Goal: Information Seeking & Learning: Learn about a topic

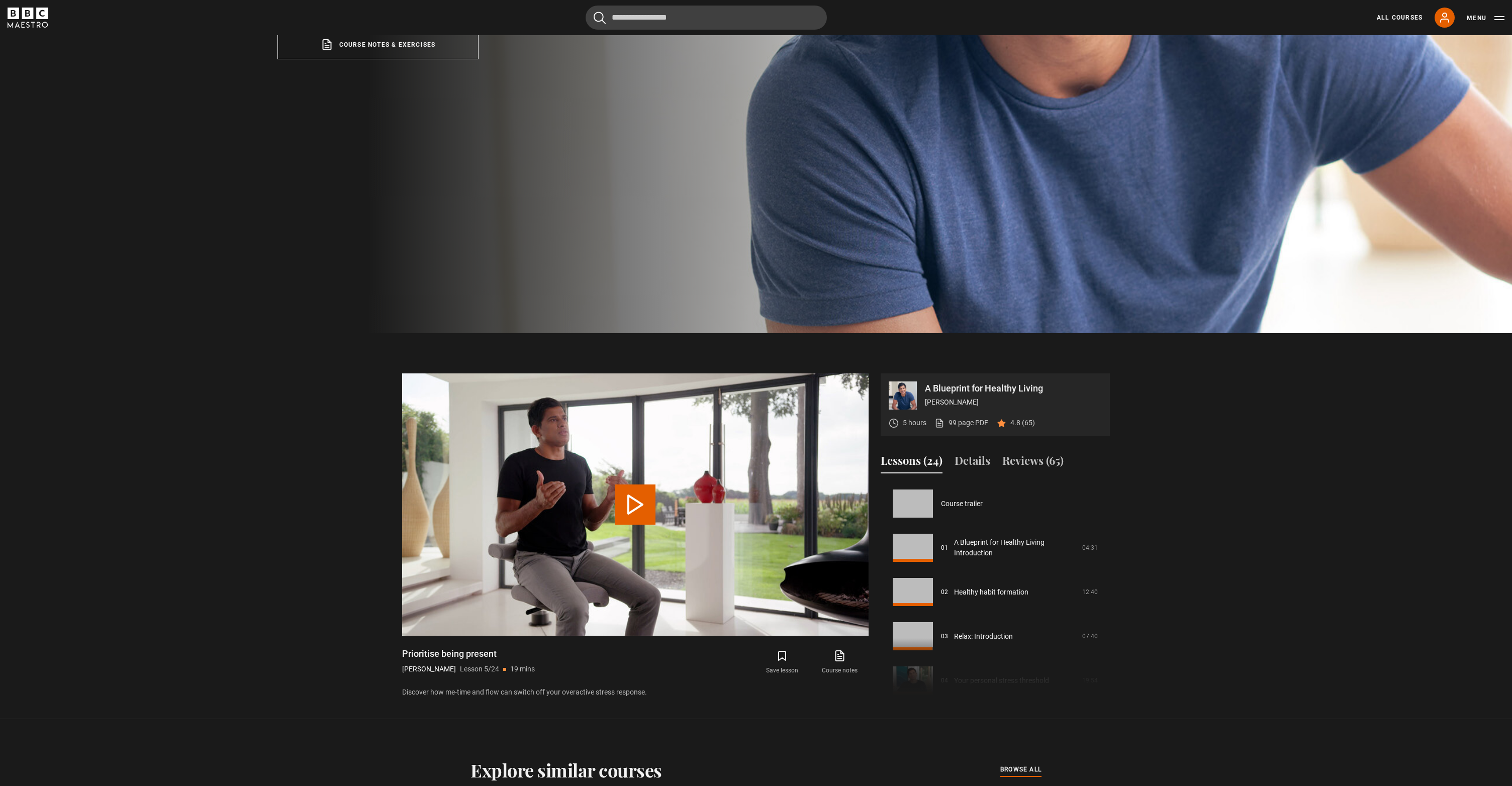
scroll to position [225, 0]
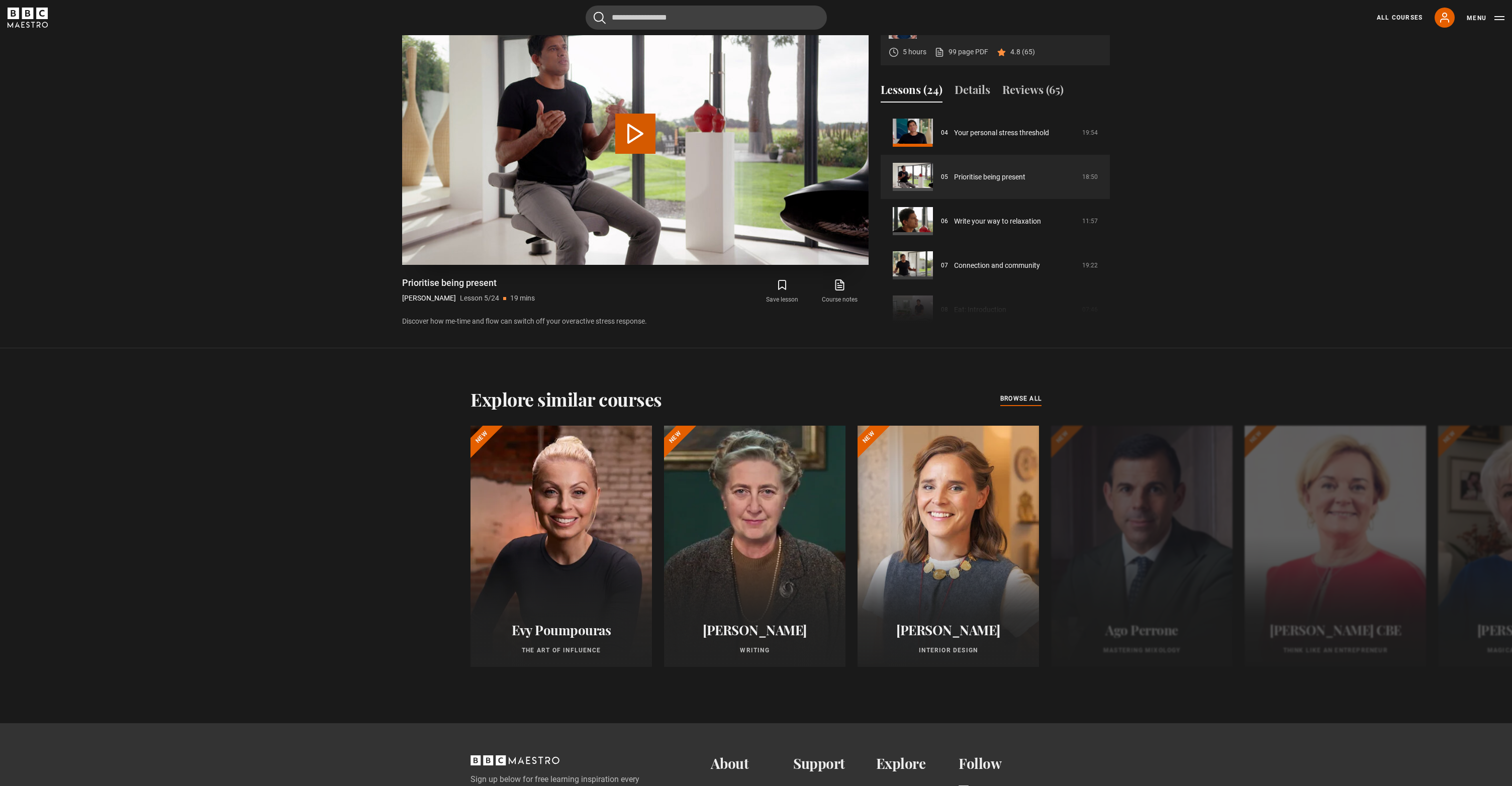
click at [634, 154] on button "Play Lesson Prioritise being present" at bounding box center [635, 134] width 40 height 40
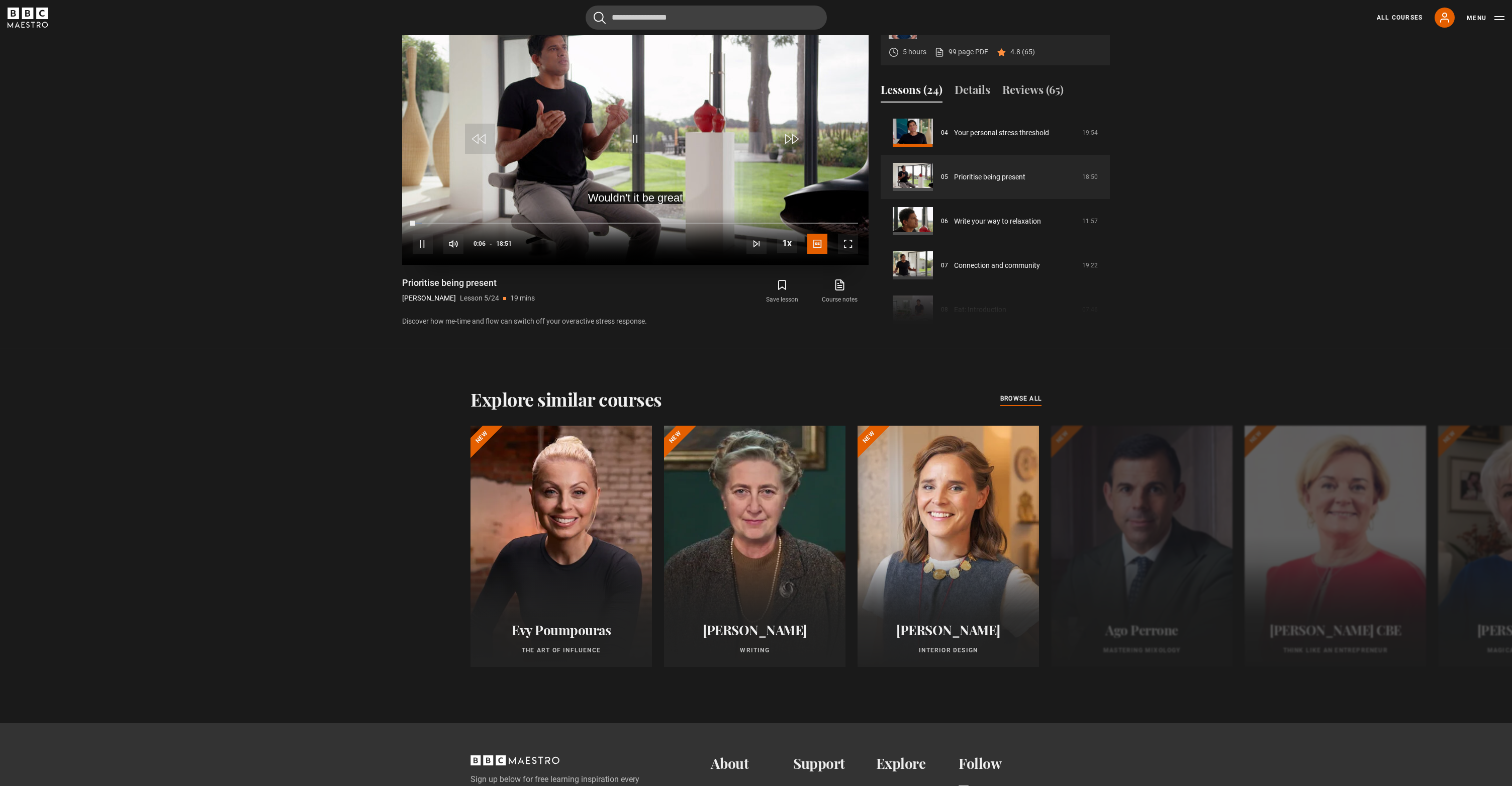
click at [845, 254] on span "Video Player" at bounding box center [848, 243] width 20 height 20
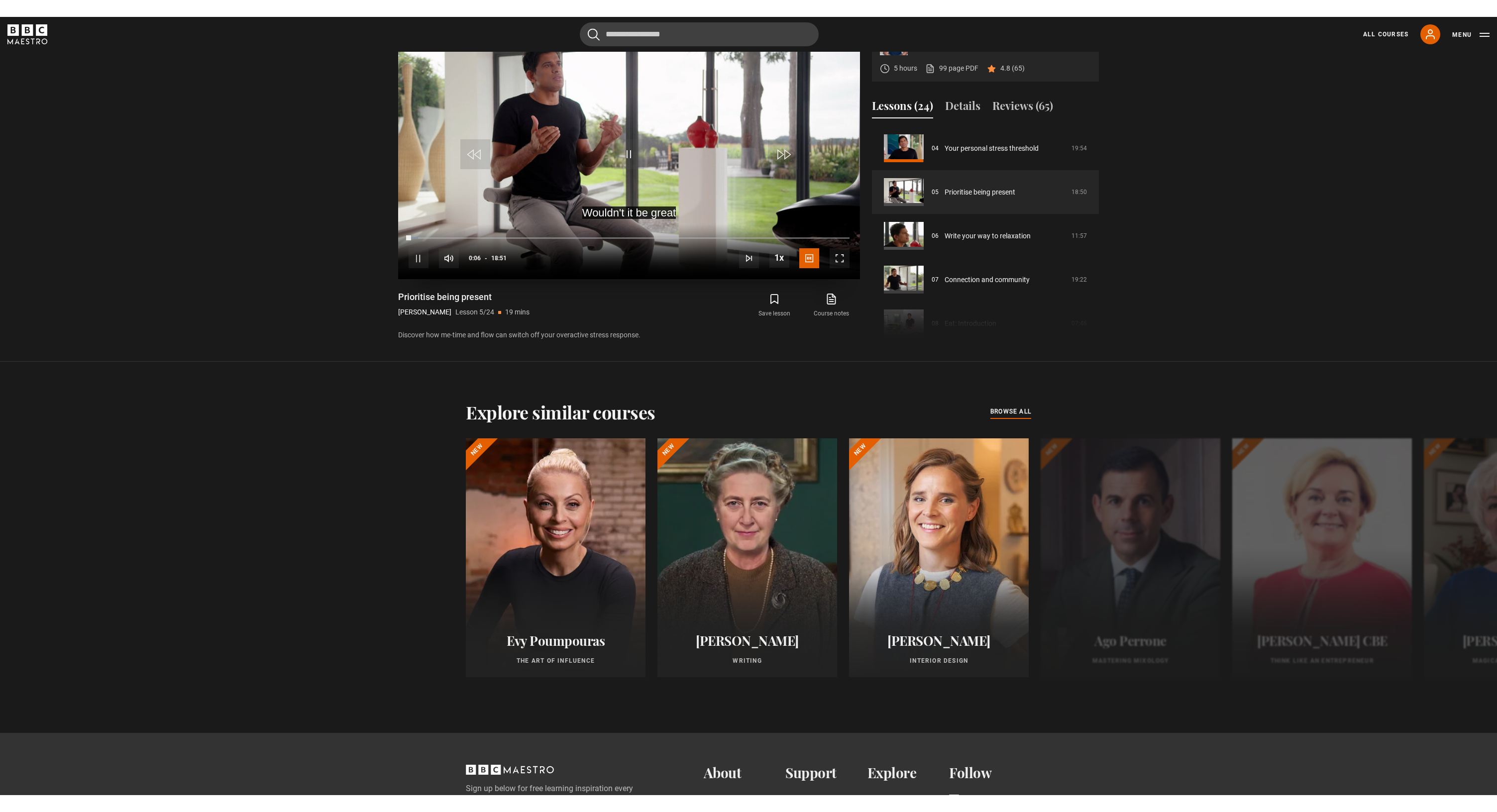
scroll to position [16, 0]
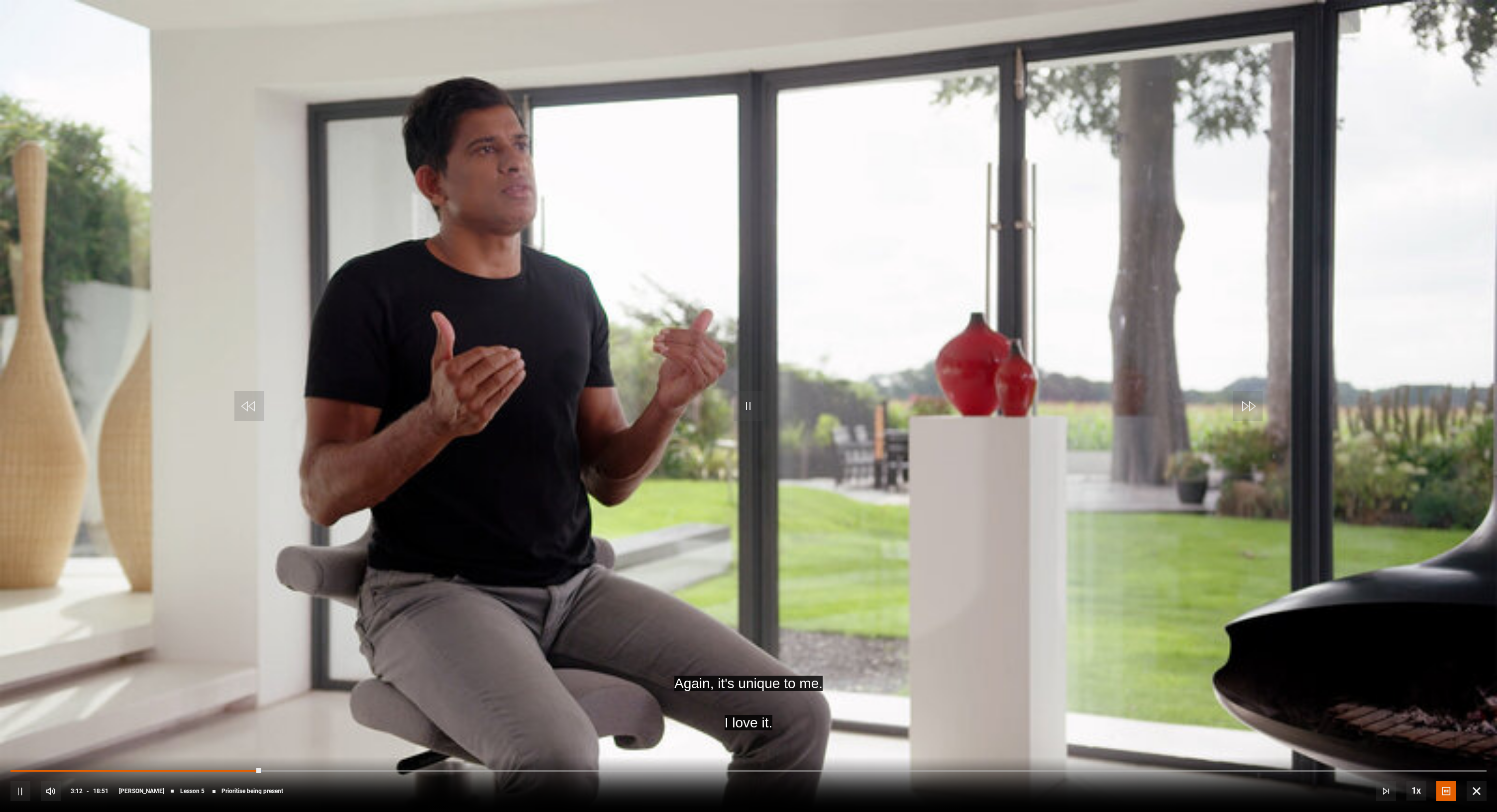
click at [756, 401] on span "Video Player" at bounding box center [749, 406] width 30 height 30
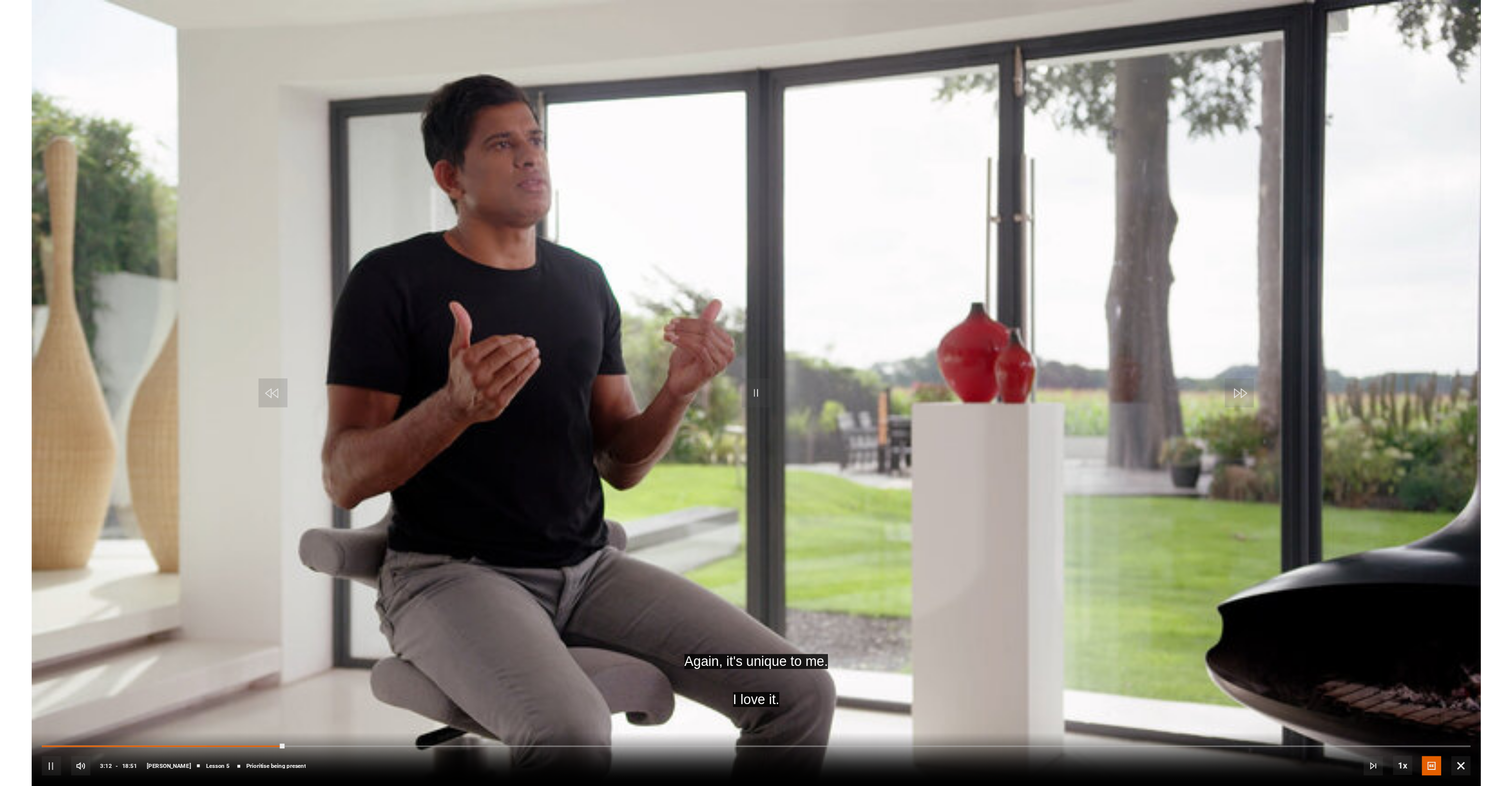
scroll to position [829, 0]
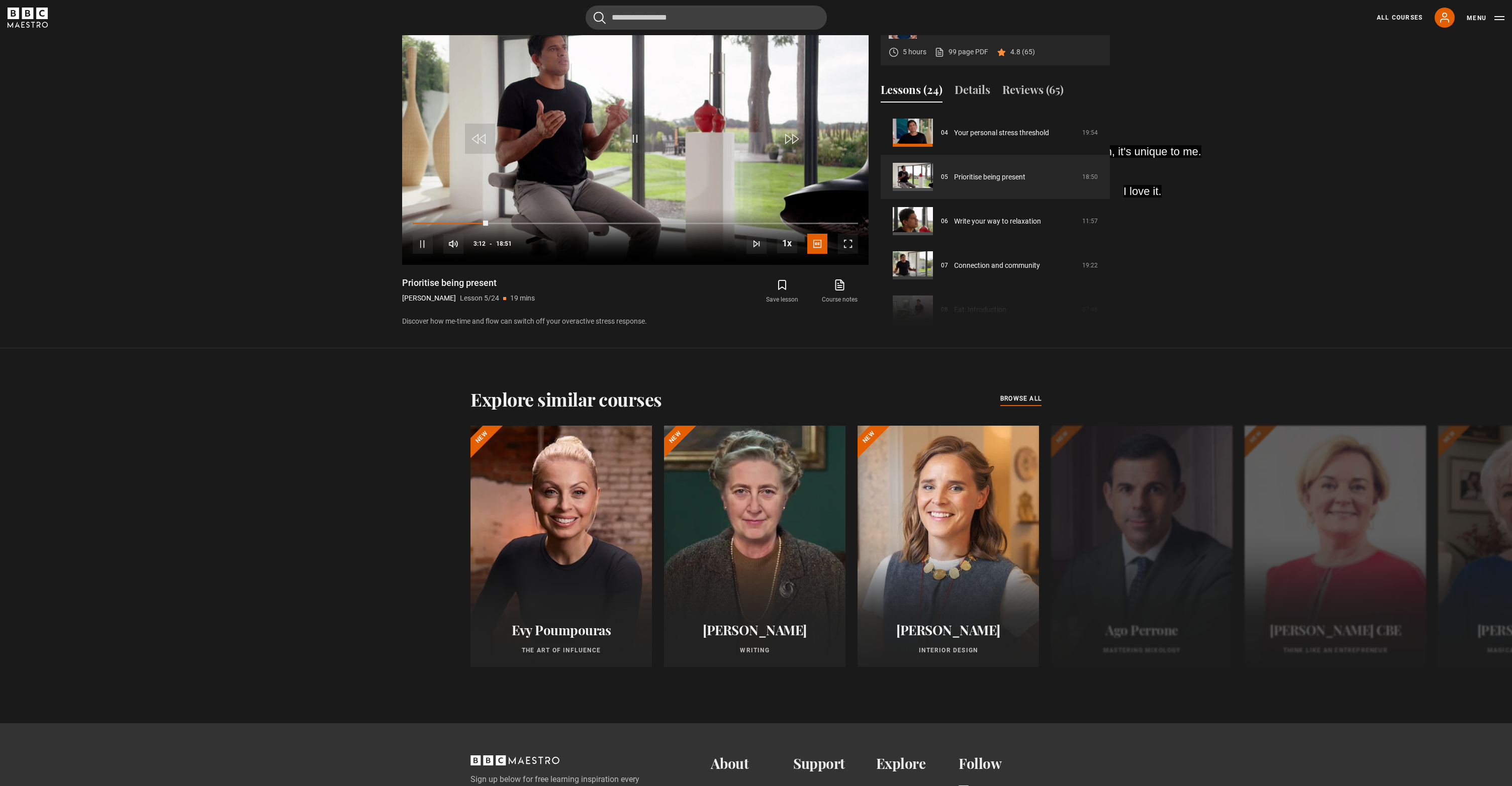
click at [294, 225] on section "A Blueprint for Healthy Living Dr Rangan Chatterjee 5 hours 99 page PDF (opens …" at bounding box center [756, 155] width 1512 height 386
click at [848, 254] on span "Video Player" at bounding box center [848, 243] width 20 height 20
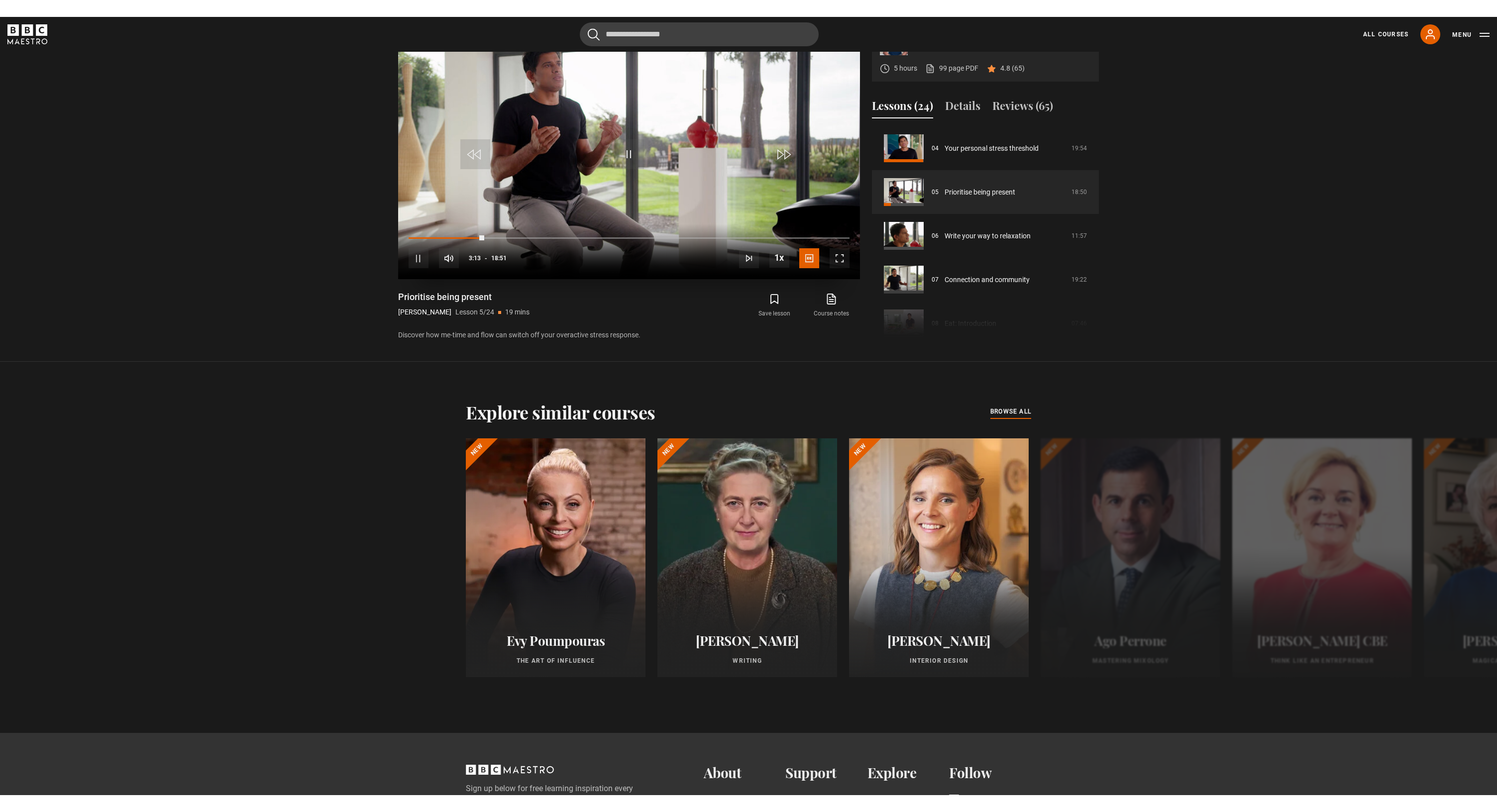
scroll to position [16, 0]
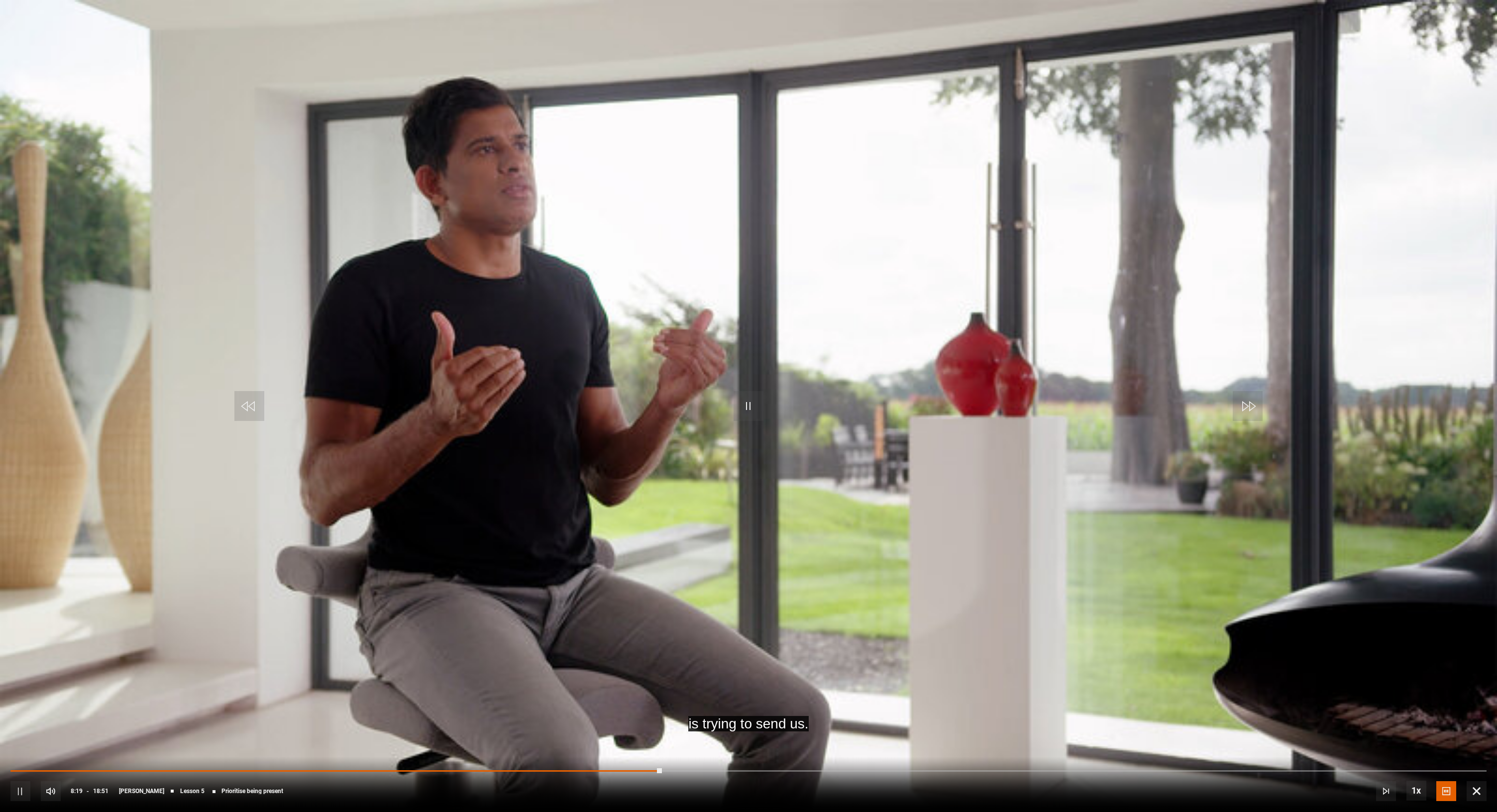
click at [794, 248] on video-js "is trying to send us. Video Player is loading. Play Lesson Prioritise being pre…" at bounding box center [748, 406] width 1497 height 812
click at [750, 406] on span "Video Player" at bounding box center [749, 406] width 30 height 30
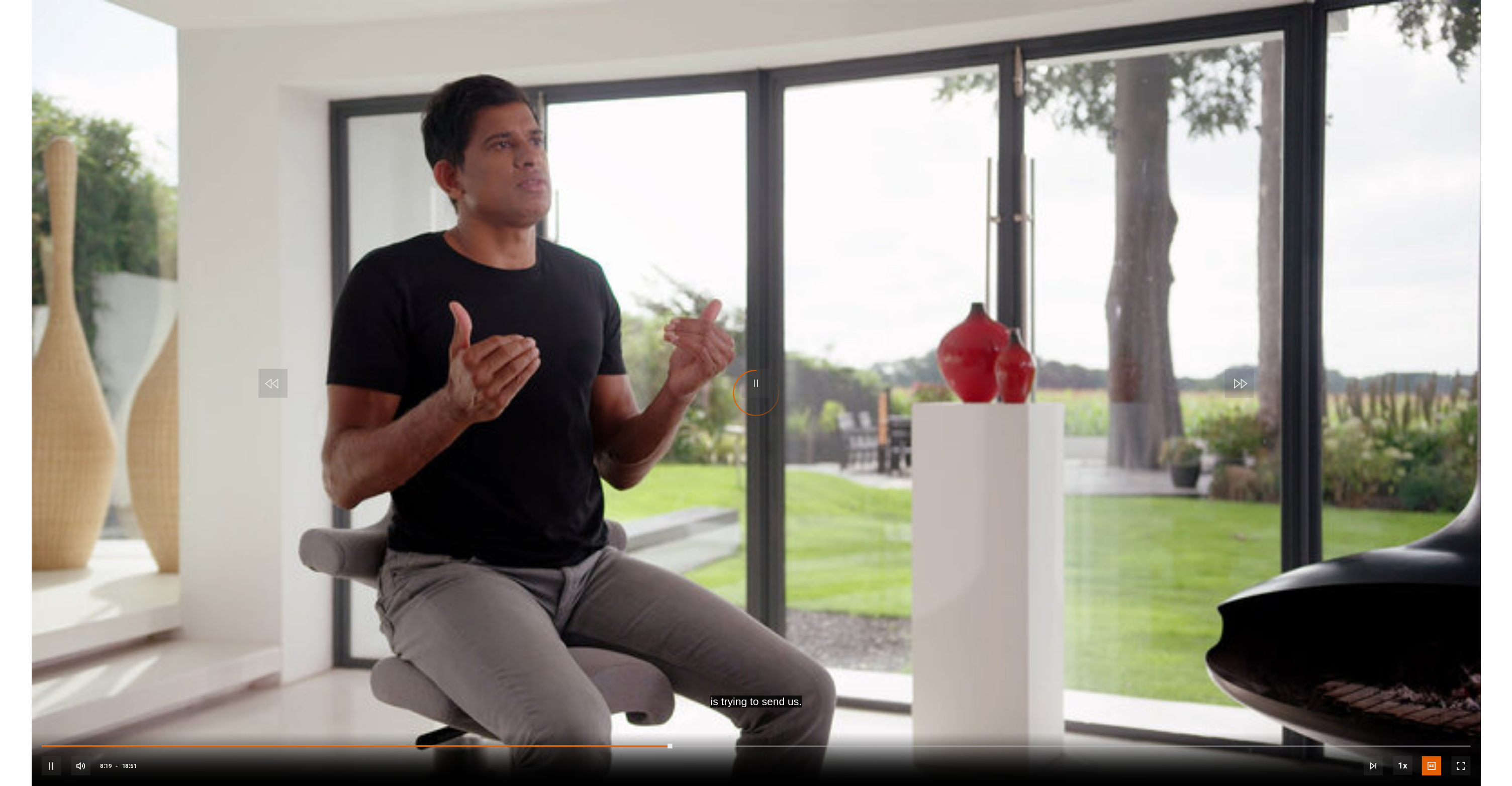
scroll to position [829, 0]
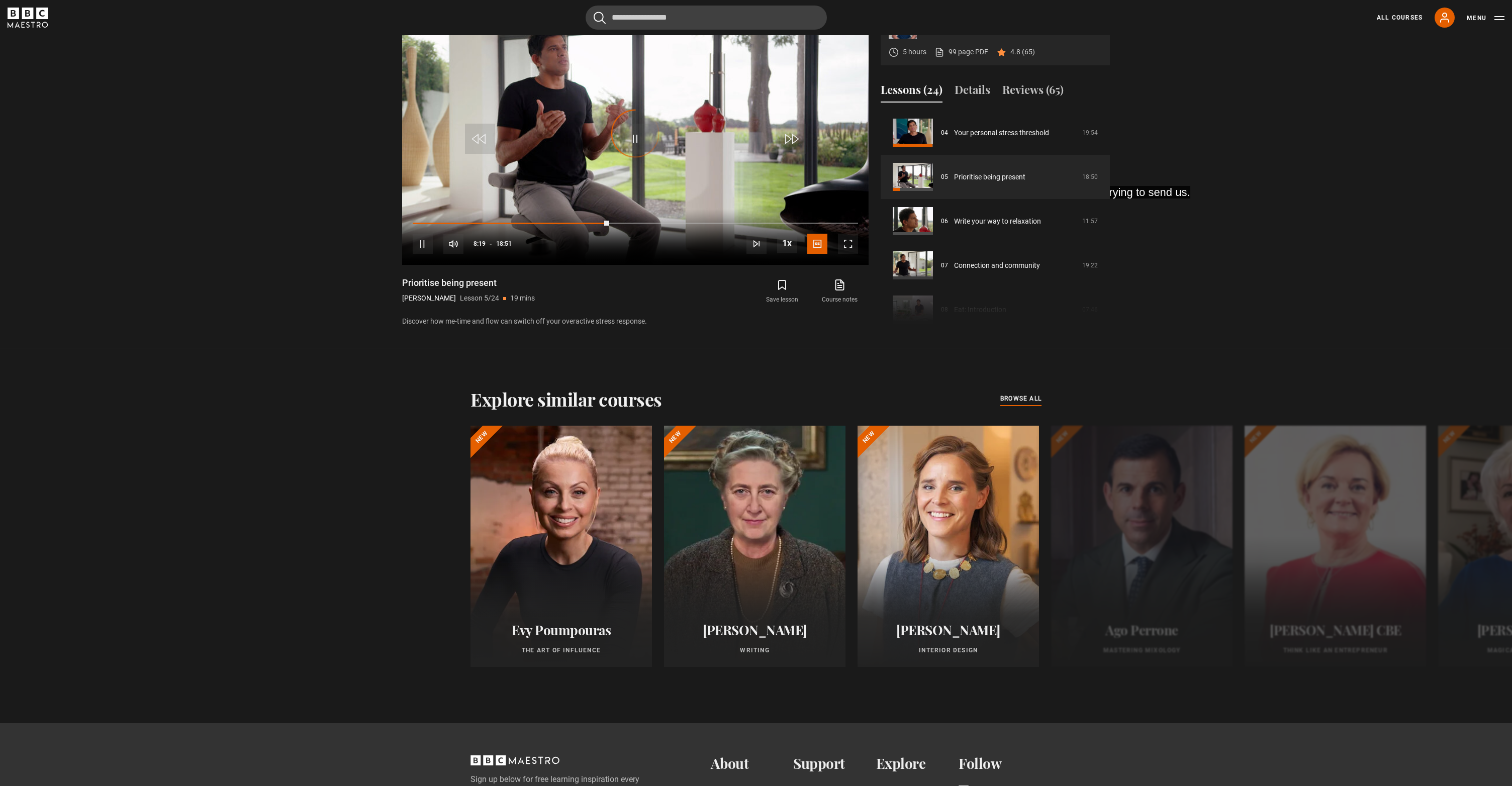
click at [287, 204] on section "A Blueprint for Healthy Living Dr Rangan Chatterjee 5 hours 99 page PDF (opens …" at bounding box center [756, 155] width 1512 height 386
click at [265, 196] on section "A Blueprint for Healthy Living Dr Rangan Chatterjee 5 hours 99 page PDF (opens …" at bounding box center [756, 155] width 1512 height 386
click at [669, 224] on div "Progress Bar" at bounding box center [543, 222] width 261 height 3
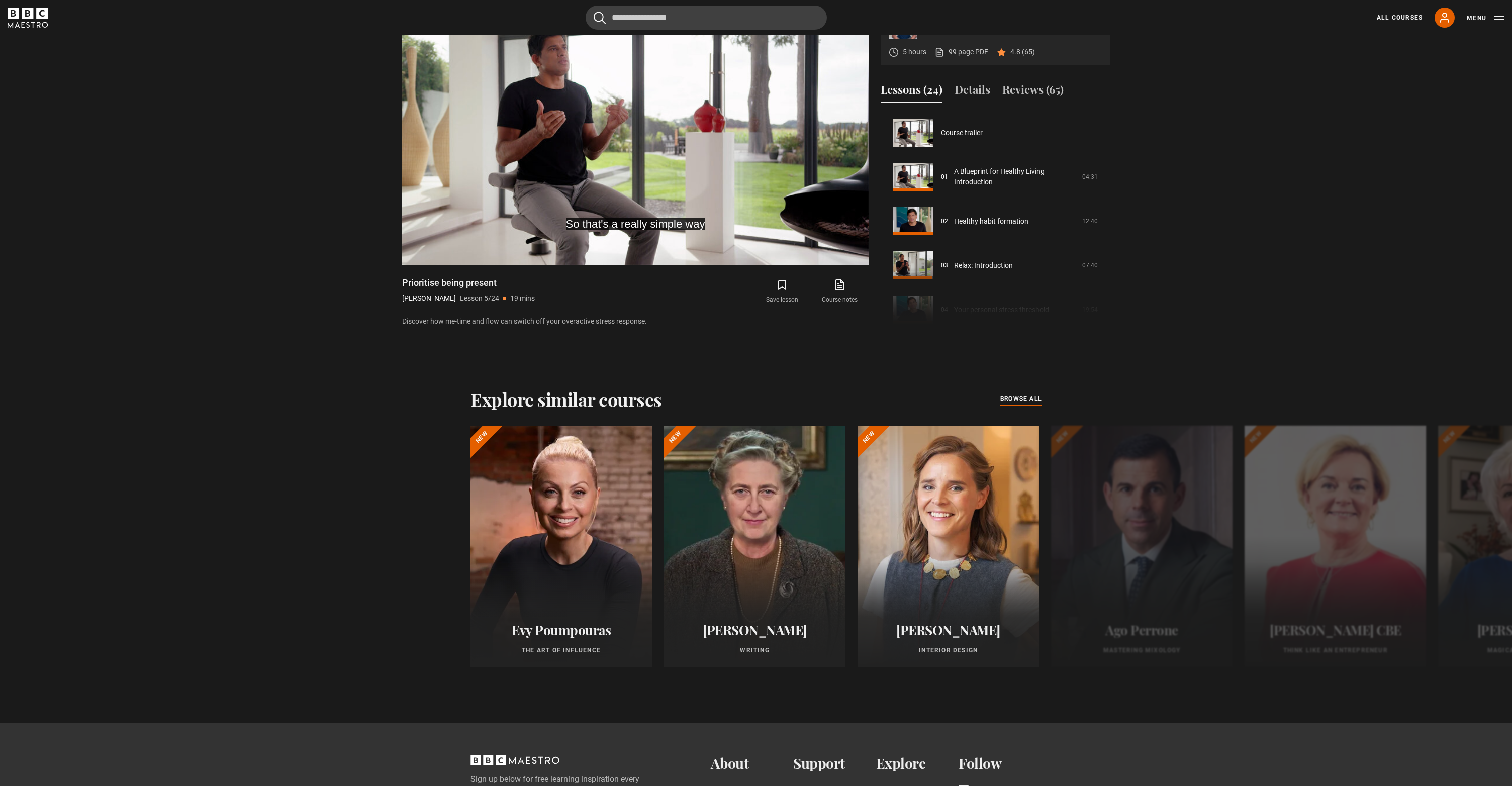
scroll to position [0, 0]
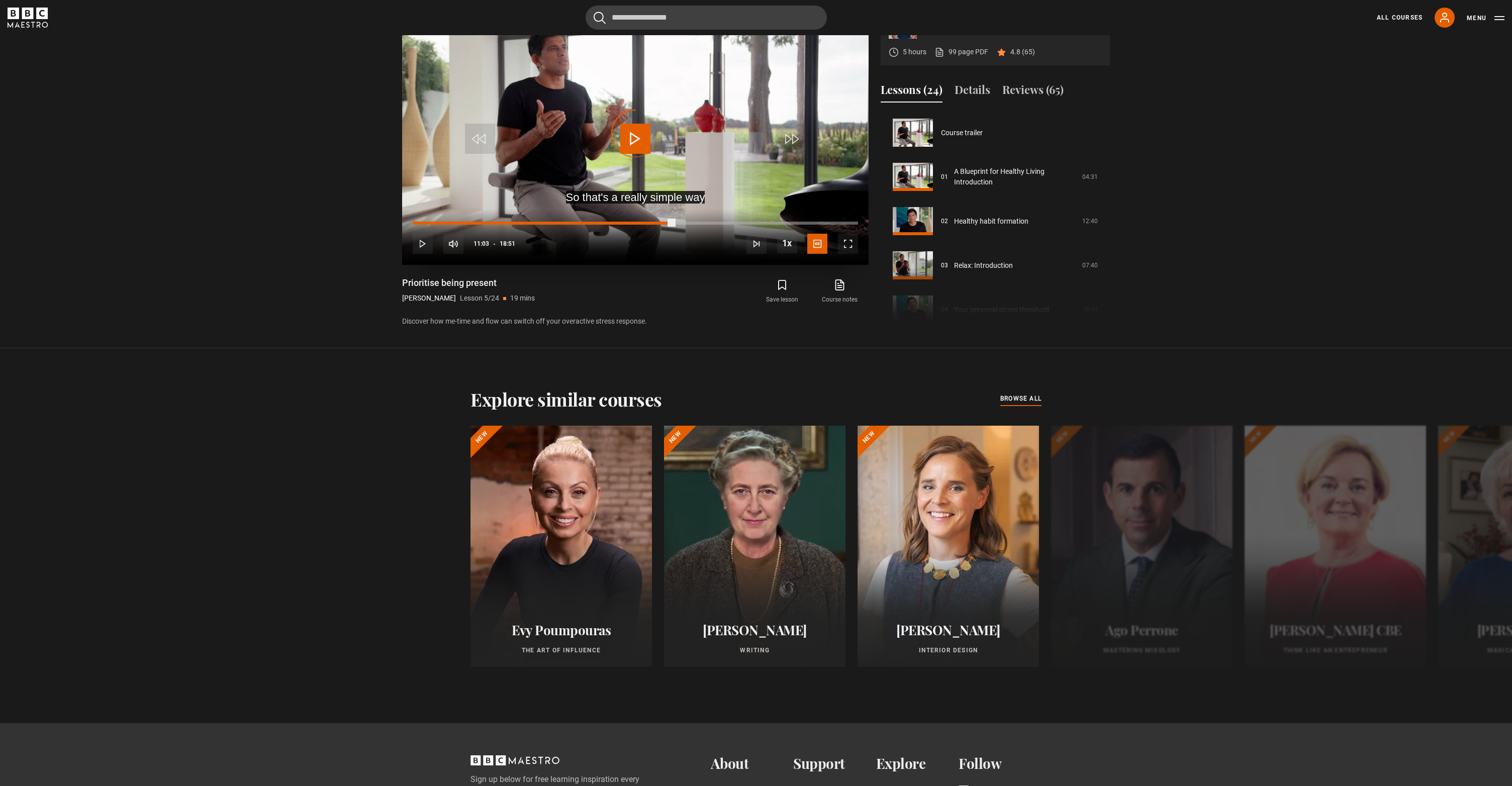
click at [672, 224] on div "Progress Bar" at bounding box center [543, 222] width 261 height 3
click at [672, 224] on div "Progress Bar" at bounding box center [542, 222] width 259 height 3
click at [673, 224] on div "Progress Bar" at bounding box center [542, 222] width 259 height 3
click at [675, 224] on div "Loaded : 58.56%" at bounding box center [635, 222] width 446 height 3
click at [278, 164] on section "A Blueprint for Healthy Living Dr Rangan Chatterjee 5 hours 99 page PDF (opens …" at bounding box center [756, 155] width 1512 height 386
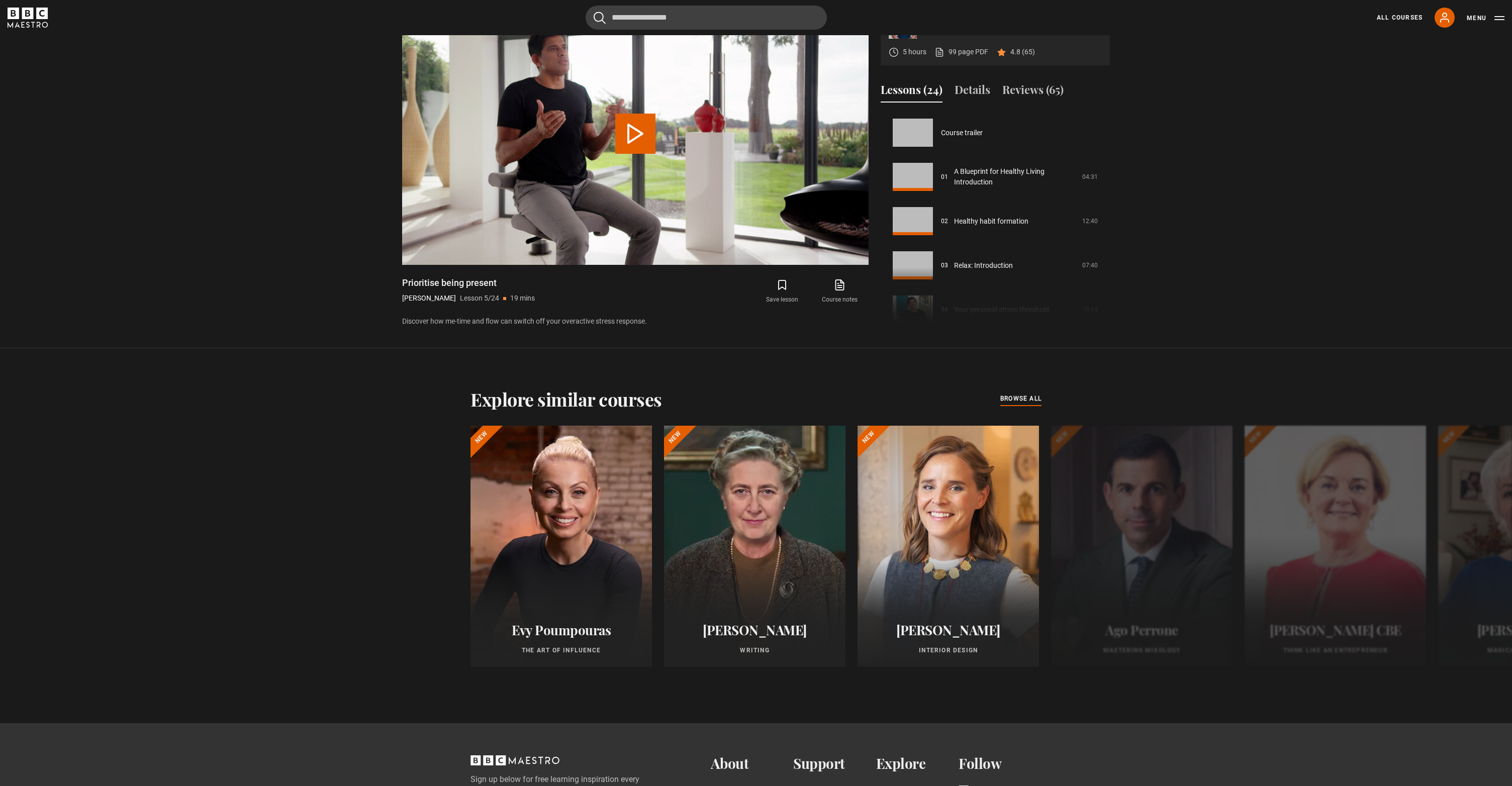
scroll to position [177, 0]
click at [644, 154] on button "Play Lesson Prioritise being present" at bounding box center [635, 134] width 40 height 40
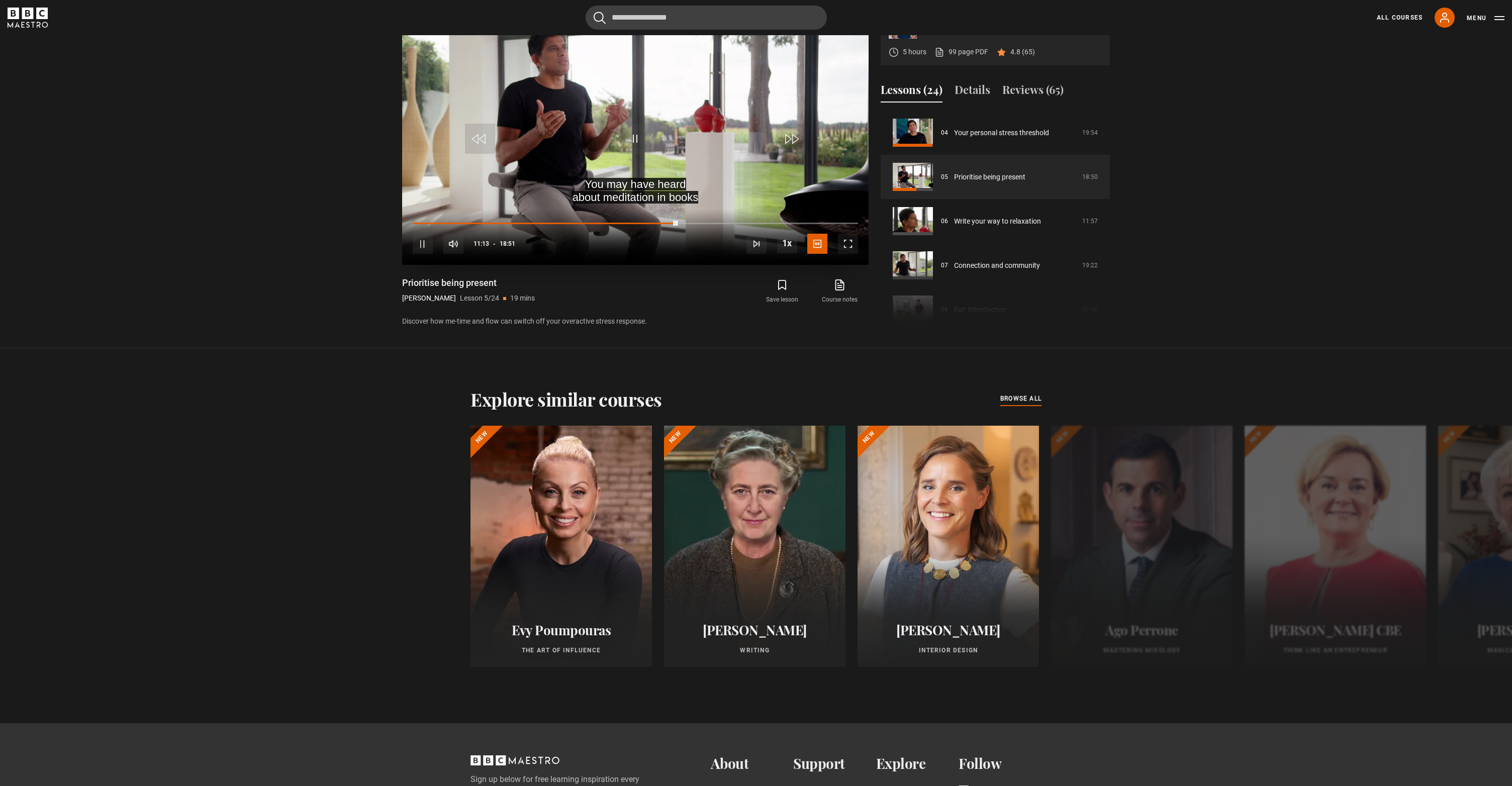
click at [813, 254] on span "Video Player" at bounding box center [816, 243] width 20 height 20
click at [811, 220] on span "captions off" at bounding box center [819, 216] width 37 height 8
click at [337, 255] on section "A Blueprint for Healthy Living Dr Rangan Chatterjee 5 hours 99 page PDF (opens …" at bounding box center [756, 155] width 1512 height 386
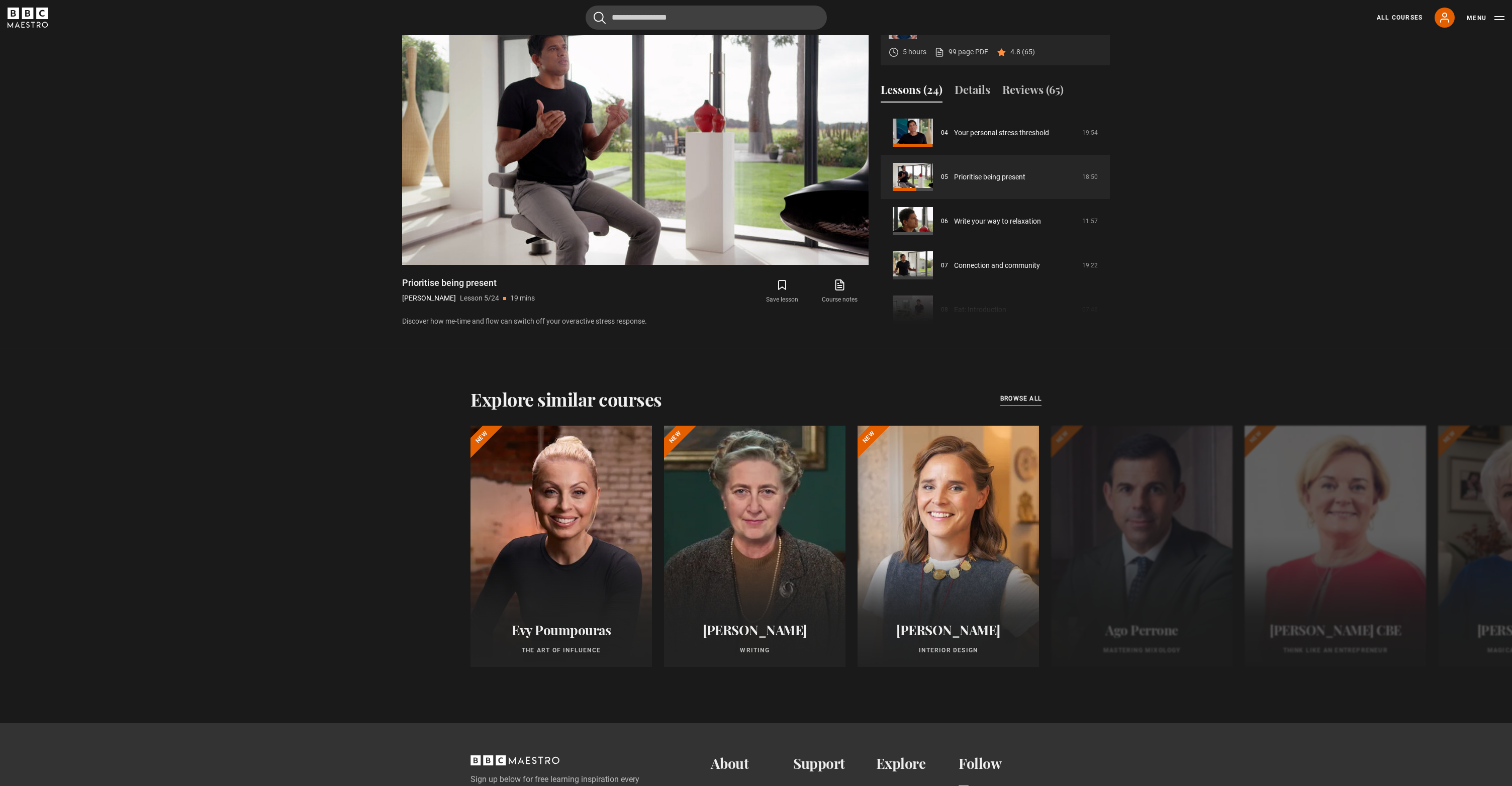
click at [327, 247] on section "A Blueprint for Healthy Living Dr Rangan Chatterjee 5 hours 99 page PDF (opens …" at bounding box center [756, 155] width 1512 height 386
click at [1329, 184] on section "A Blueprint for Healthy Living Dr Rangan Chatterjee 5 hours 99 page PDF (opens …" at bounding box center [756, 155] width 1512 height 386
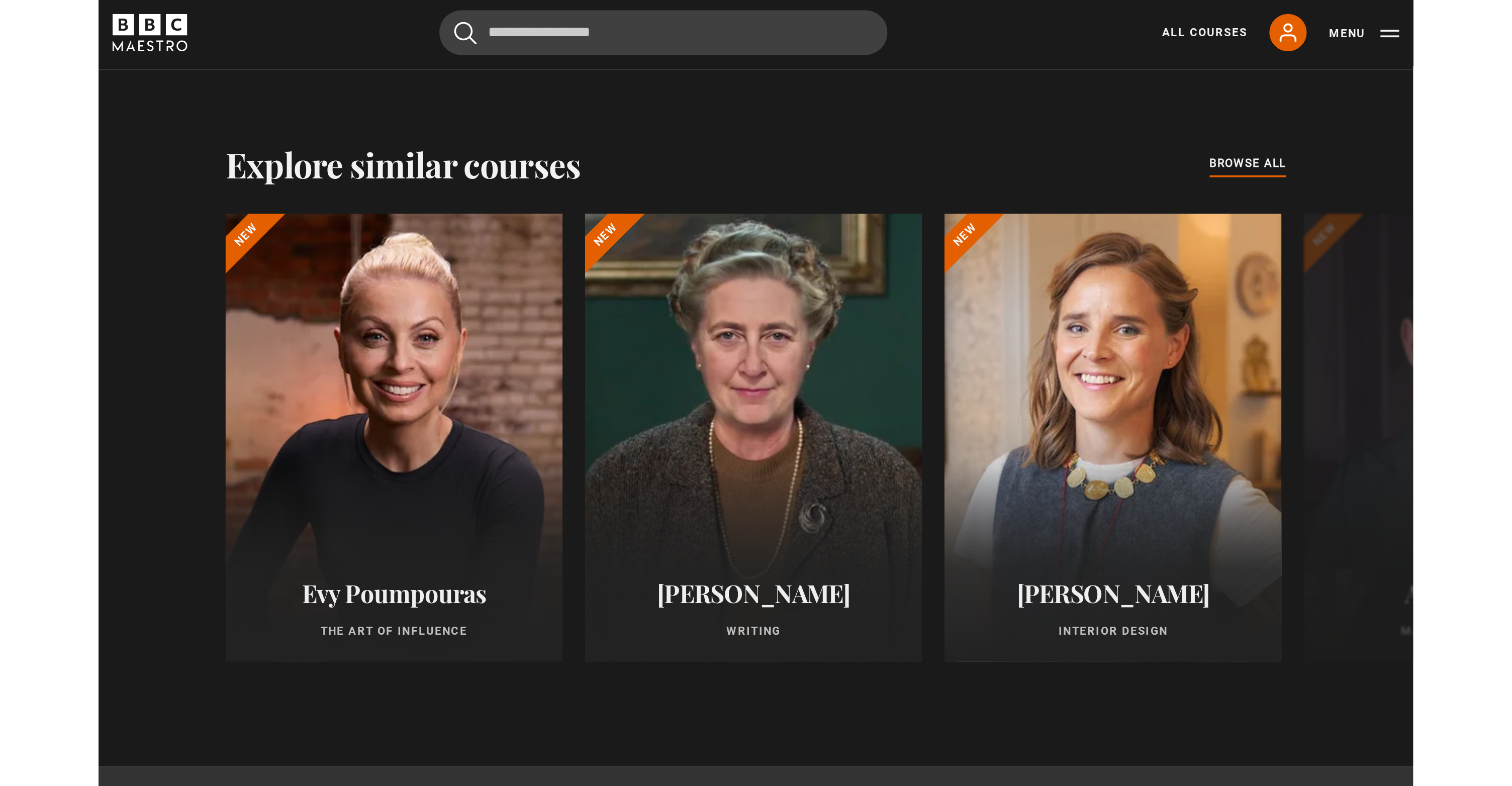
scroll to position [829, 0]
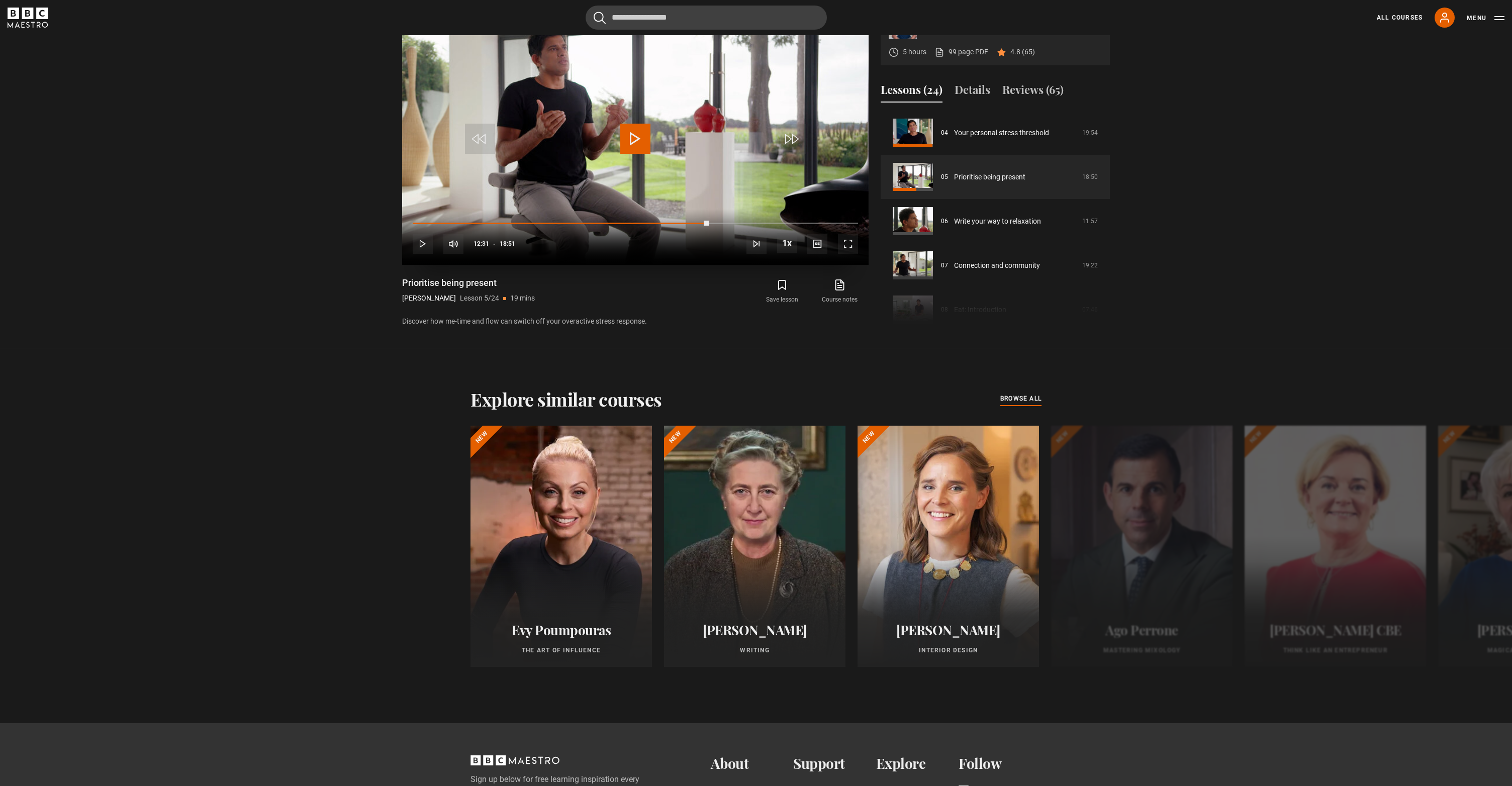
click at [633, 154] on span "Video Player" at bounding box center [636, 139] width 30 height 30
click at [319, 154] on section "A Blueprint for Healthy Living Dr Rangan Chatterjee 5 hours 99 page PDF (opens …" at bounding box center [756, 155] width 1512 height 386
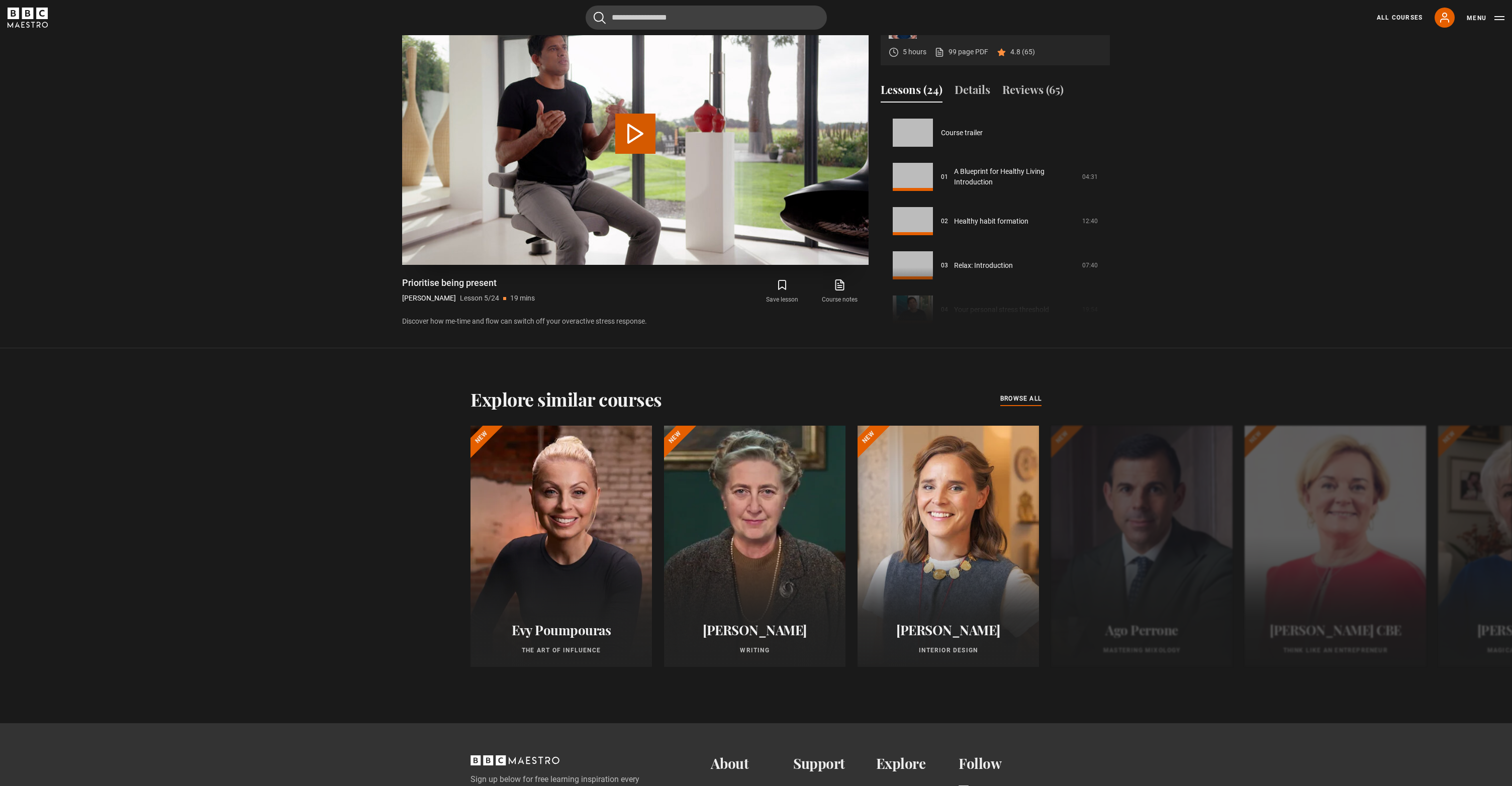
scroll to position [177, 0]
click at [643, 154] on button "Play Lesson Prioritise being present" at bounding box center [635, 134] width 40 height 40
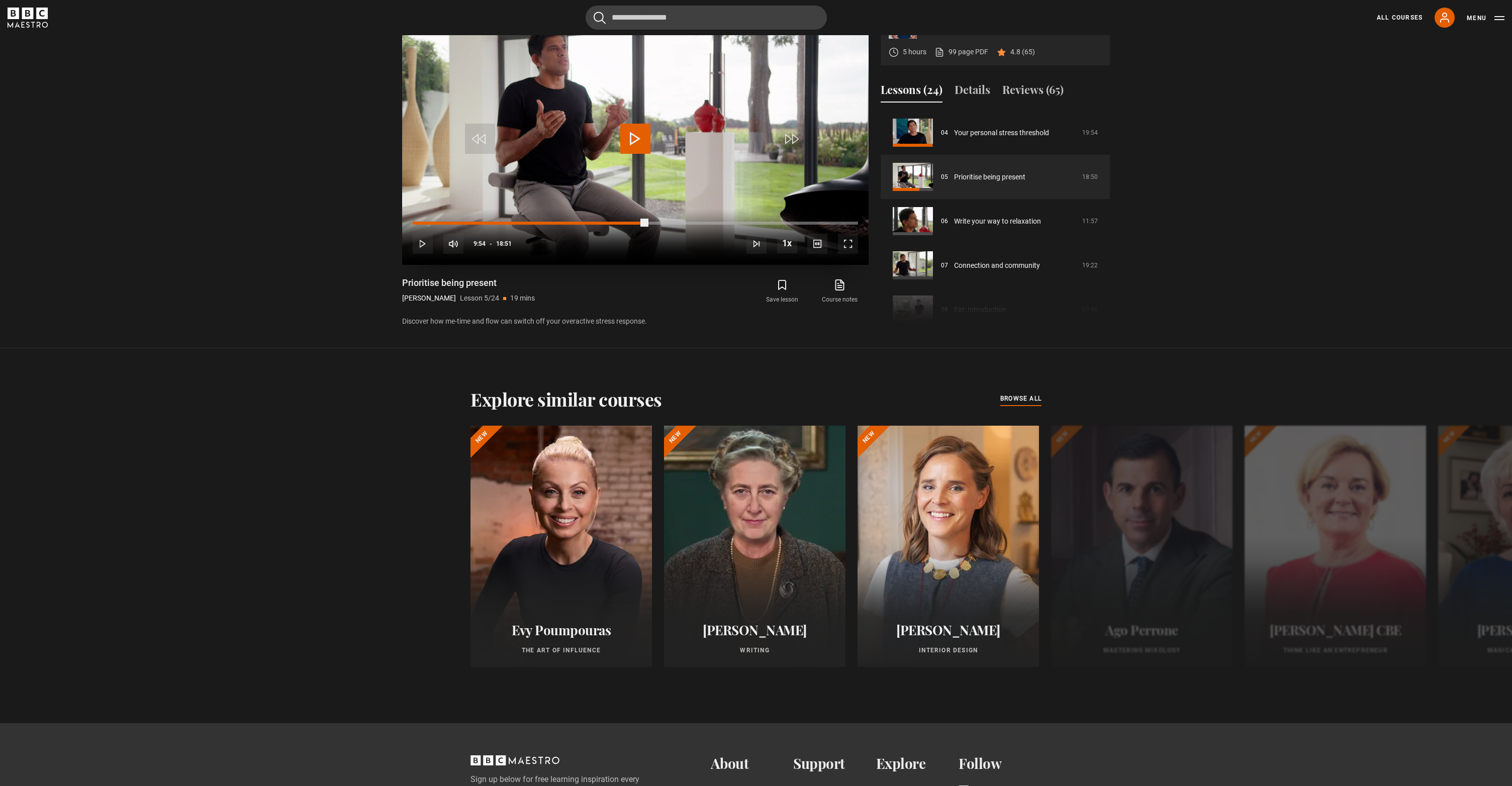
click at [647, 224] on div "Loaded : 0.04%" at bounding box center [635, 222] width 446 height 3
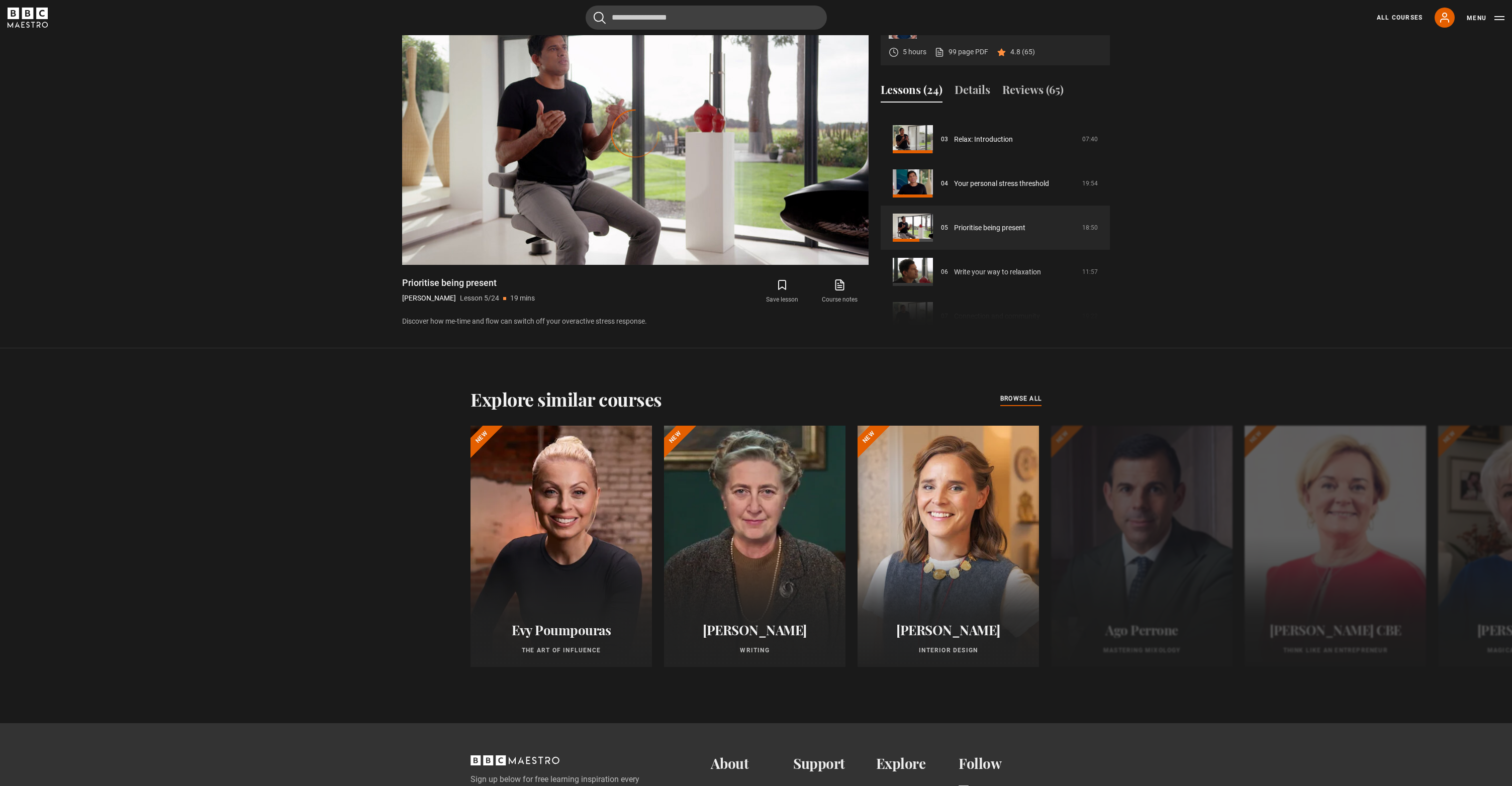
scroll to position [241, 0]
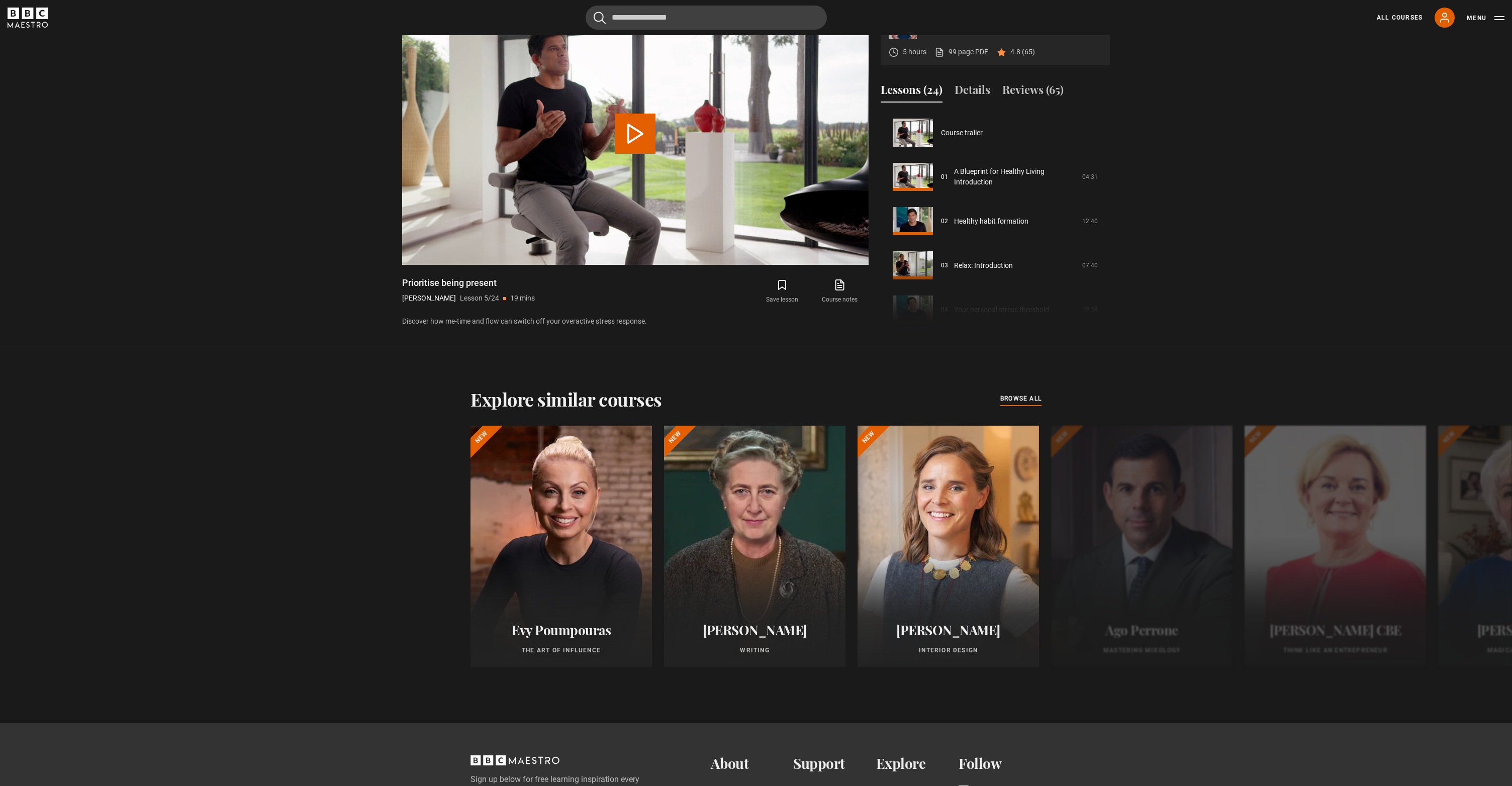
scroll to position [177, 0]
click at [636, 154] on button "Play Lesson Prioritise being present" at bounding box center [635, 134] width 40 height 40
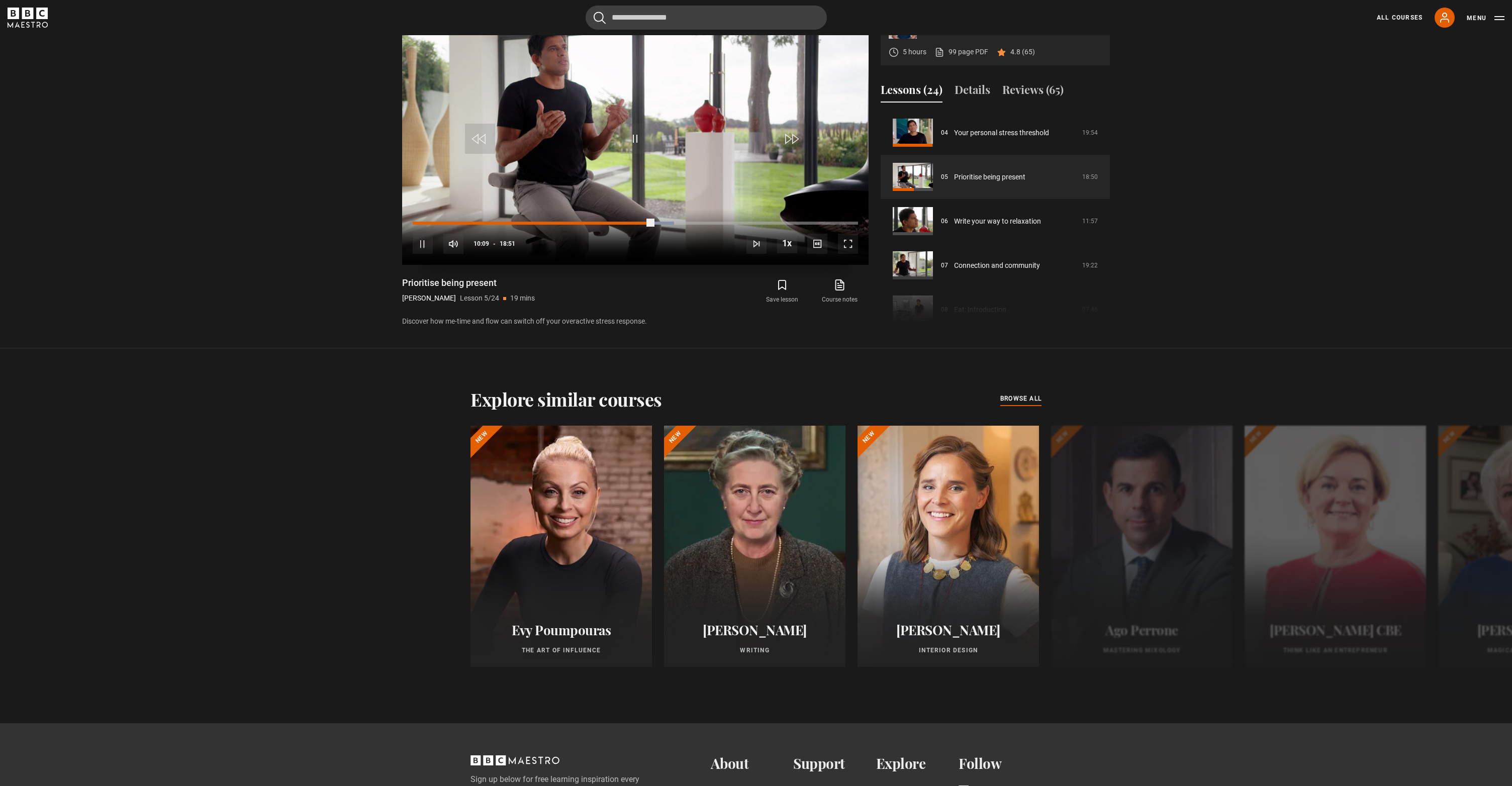
click at [661, 224] on div "Loaded : 58.64%" at bounding box center [635, 222] width 446 height 3
click at [673, 224] on div "Loaded : 59.21%" at bounding box center [635, 222] width 446 height 3
click at [684, 224] on div "Progress Bar" at bounding box center [666, 222] width 43 height 3
click at [692, 224] on div "Progress Bar" at bounding box center [670, 222] width 49 height 3
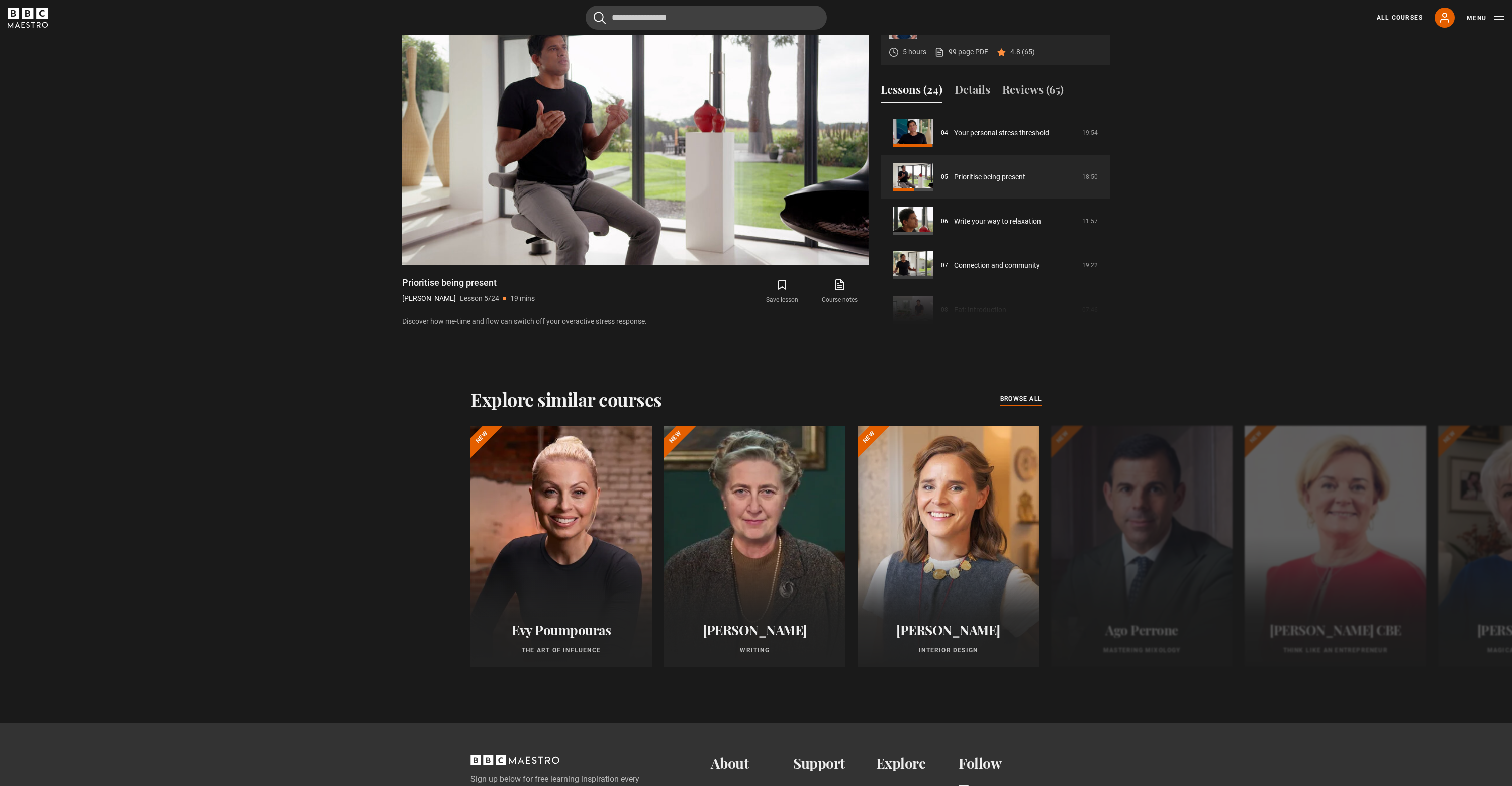
click at [182, 235] on section "A Blueprint for Healthy Living Dr Rangan Chatterjee 5 hours 99 page PDF (opens …" at bounding box center [756, 155] width 1512 height 386
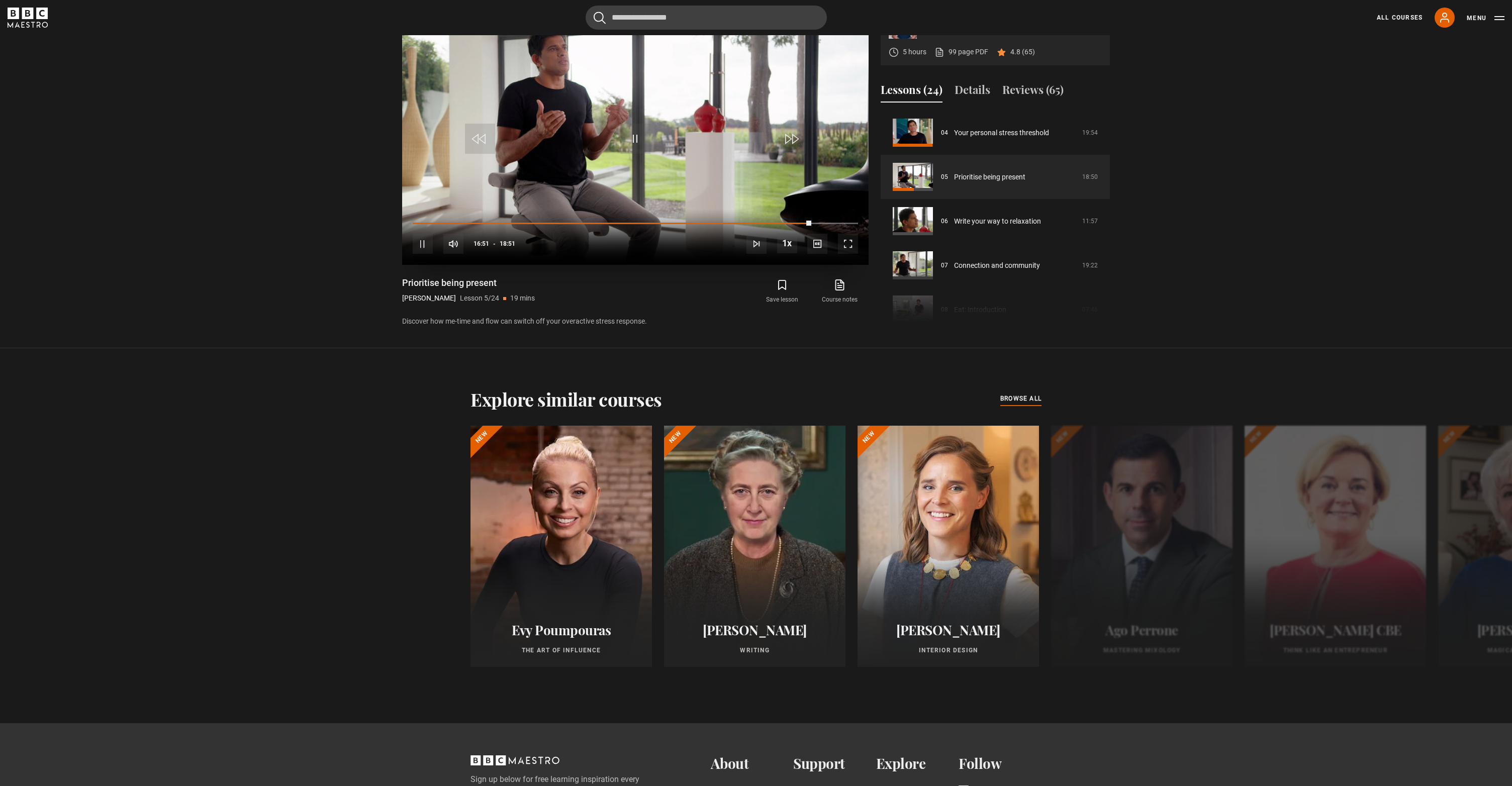
click at [588, 175] on video-js "Video Player is loading. Play Lesson Prioritise being present 10s Skip Back 10 …" at bounding box center [635, 134] width 467 height 262
click at [630, 154] on span "Video Player" at bounding box center [636, 139] width 30 height 30
click at [342, 150] on section "A Blueprint for Healthy Living Dr Rangan Chatterjee 5 hours 99 page PDF (opens …" at bounding box center [756, 155] width 1512 height 386
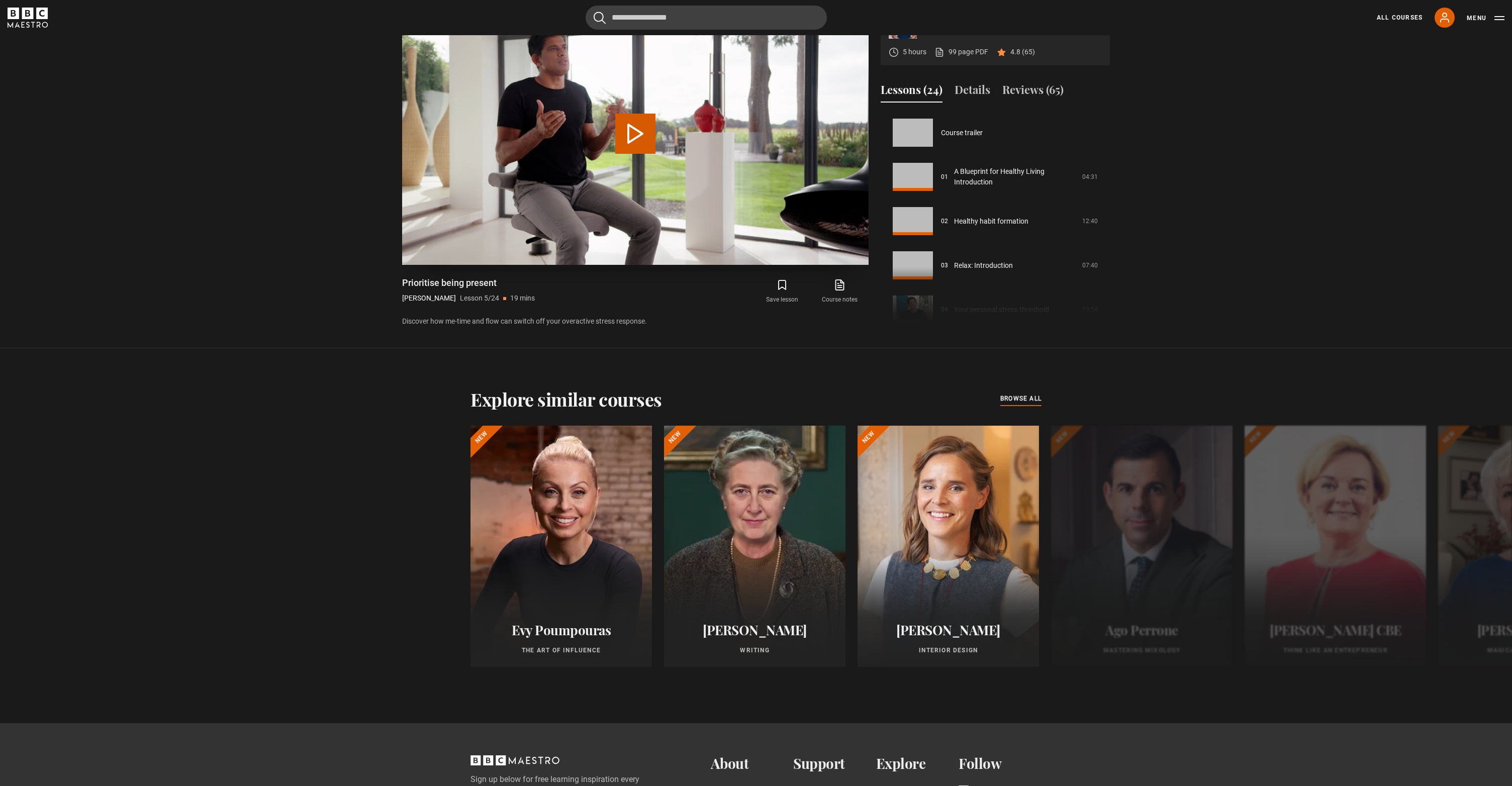
scroll to position [177, 0]
drag, startPoint x: 0, startPoint y: 0, endPoint x: 638, endPoint y: 169, distance: 660.0
click at [638, 154] on button "Play Lesson Prioritise being present" at bounding box center [635, 134] width 40 height 40
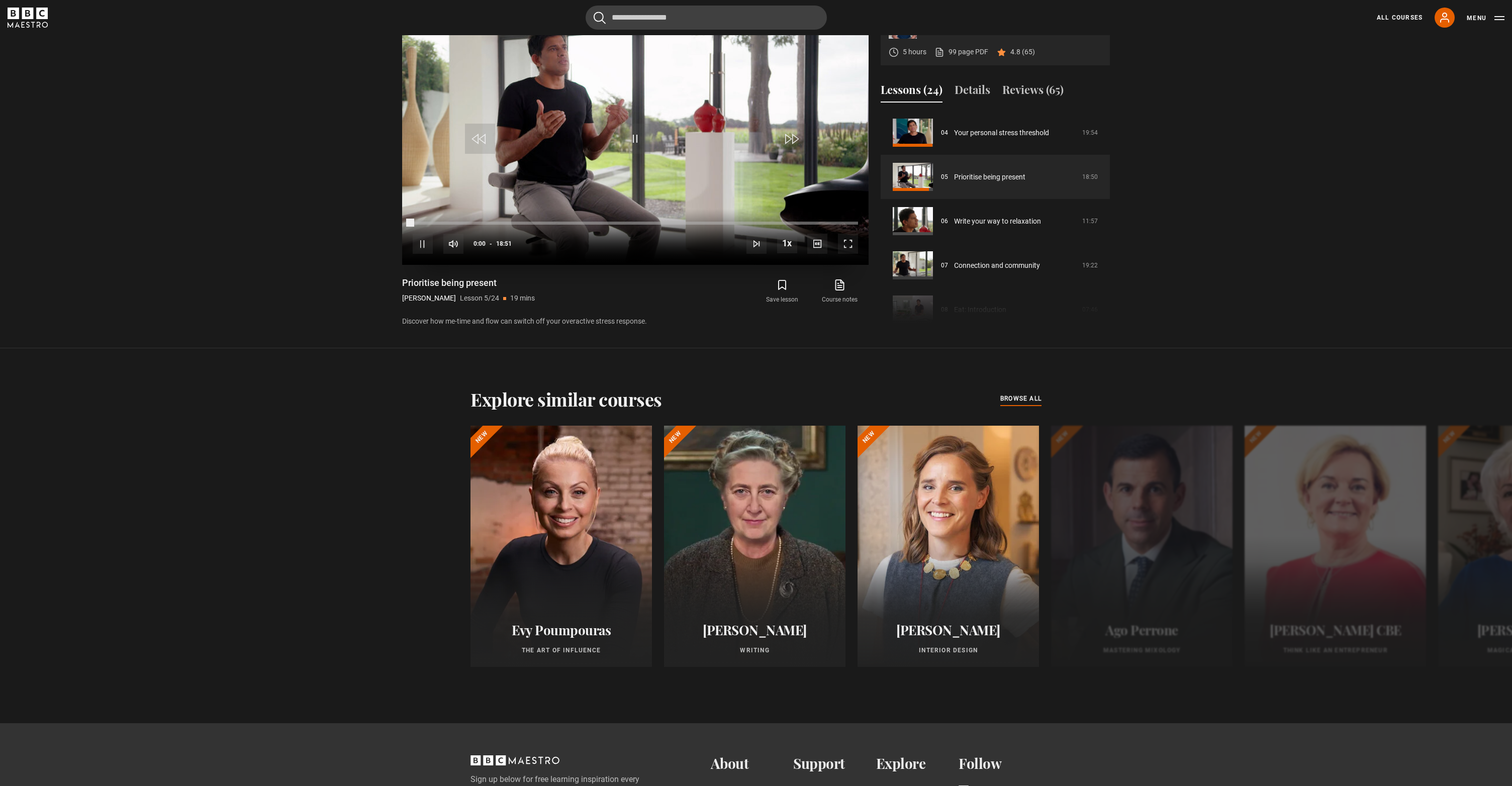
click at [780, 224] on div "Loaded : 0.09%" at bounding box center [635, 222] width 446 height 3
click at [799, 224] on div "Loaded : 0.09%" at bounding box center [635, 222] width 446 height 3
click at [808, 224] on div "Loaded : 82.66%" at bounding box center [635, 222] width 446 height 3
click at [813, 224] on div "Loaded : 82.66%" at bounding box center [635, 222] width 446 height 3
click at [810, 224] on div "Progress Bar" at bounding box center [612, 222] width 400 height 3
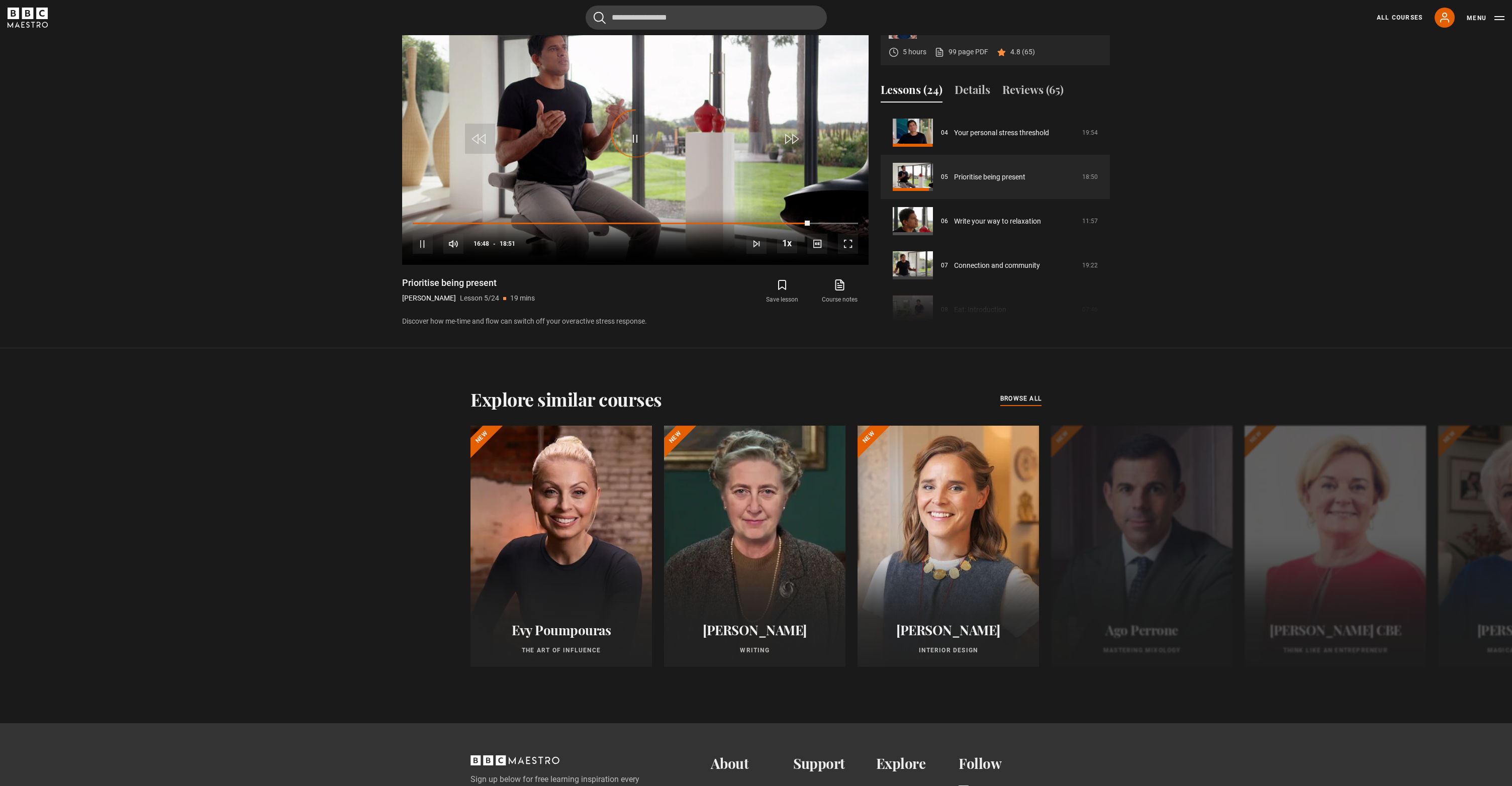
click at [371, 179] on section "A Blueprint for Healthy Living Dr Rangan Chatterjee 5 hours 99 page PDF (opens …" at bounding box center [756, 155] width 1512 height 386
click at [639, 154] on span "Video Player" at bounding box center [636, 139] width 30 height 30
click at [815, 254] on span "Video Player" at bounding box center [816, 243] width 20 height 20
click at [787, 254] on span "Video Player" at bounding box center [787, 242] width 20 height 20
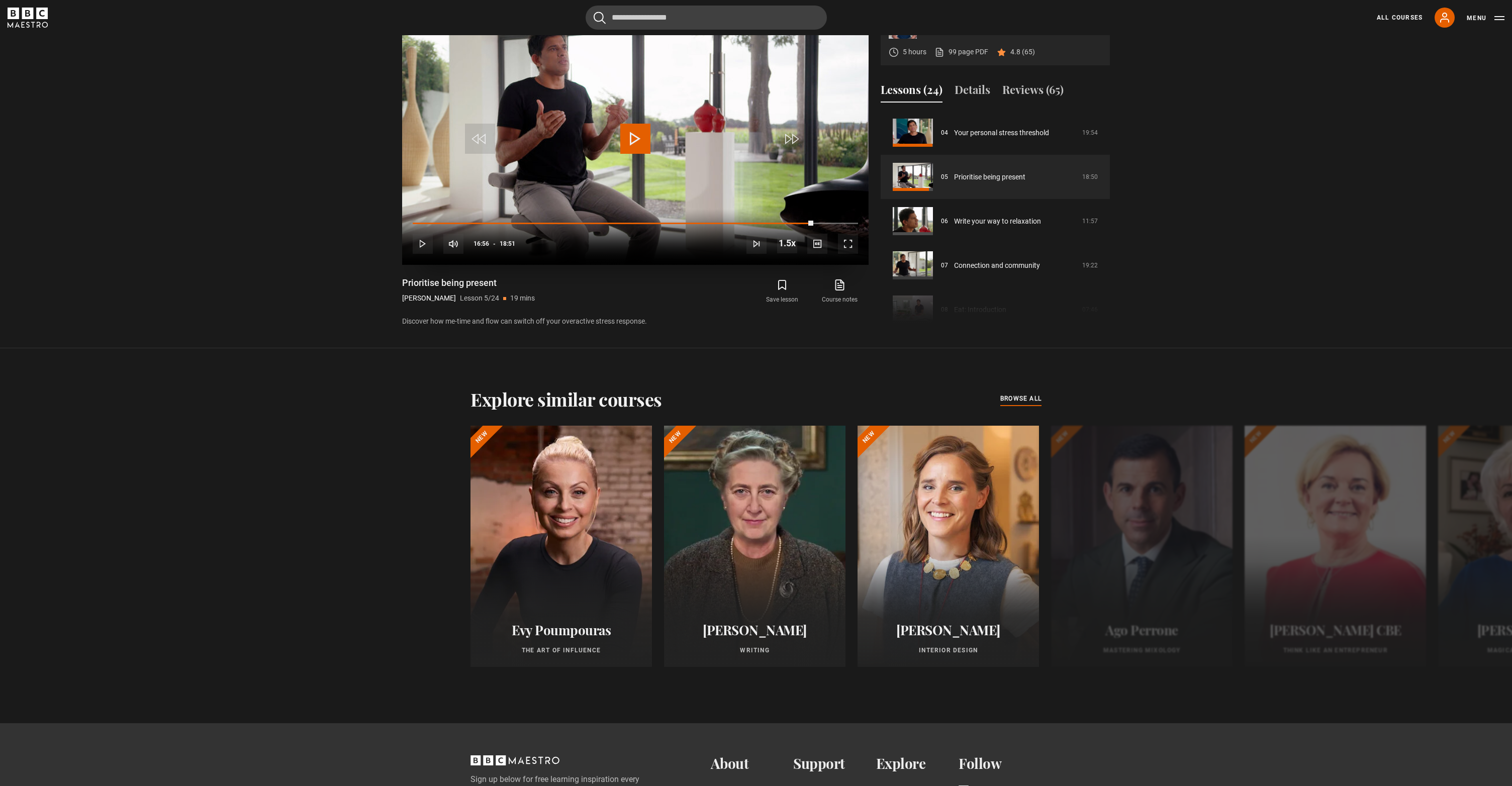
click at [787, 254] on span "Video Player" at bounding box center [787, 242] width 20 height 20
click at [635, 154] on span "Video Player" at bounding box center [636, 139] width 30 height 30
click at [618, 160] on video-js "Video Player is loading. Play Lesson Prioritise being present 10s Skip Back 10 …" at bounding box center [635, 134] width 467 height 262
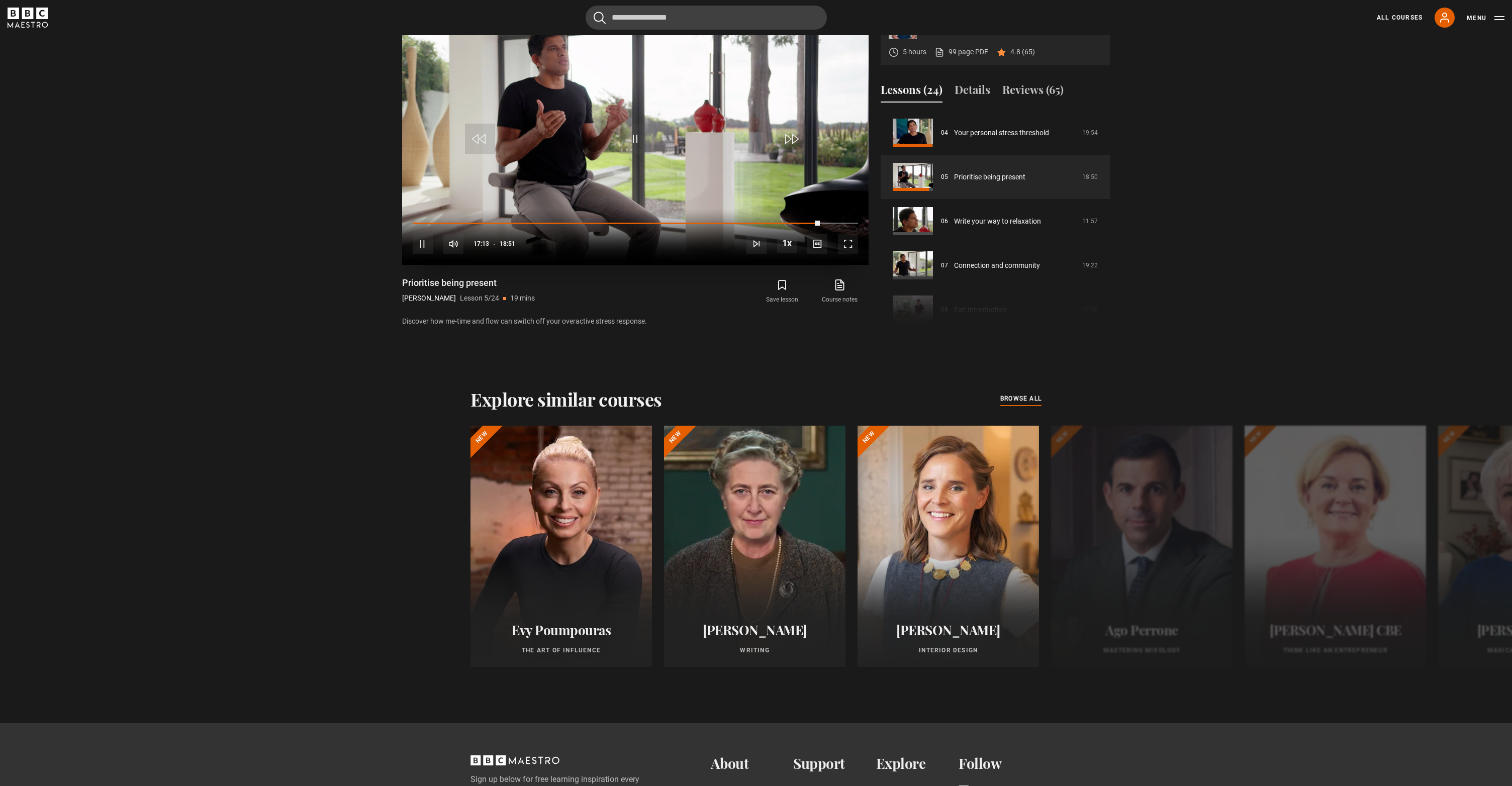
click at [631, 154] on span "Video Player" at bounding box center [636, 139] width 30 height 30
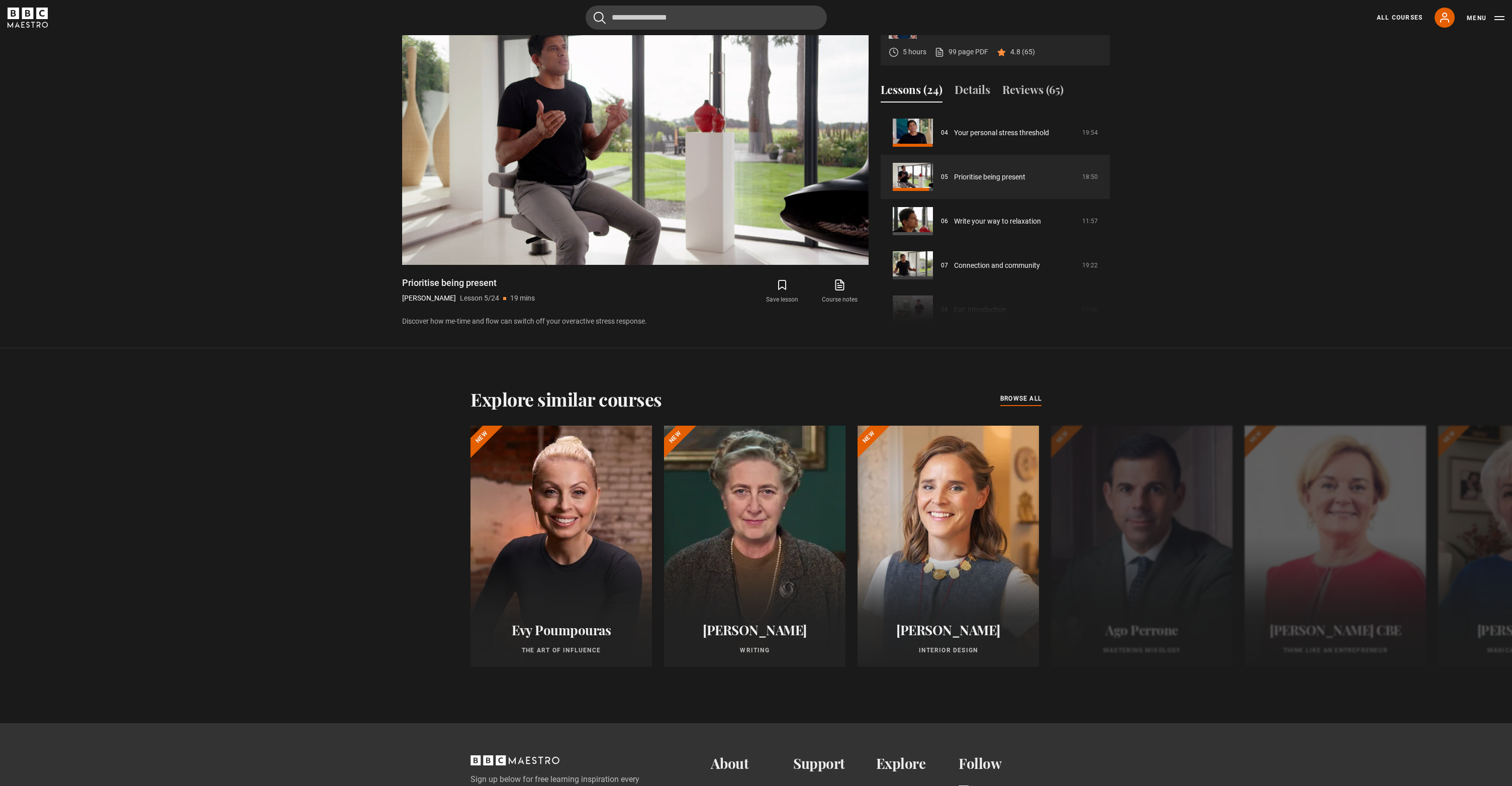
scroll to position [825, 0]
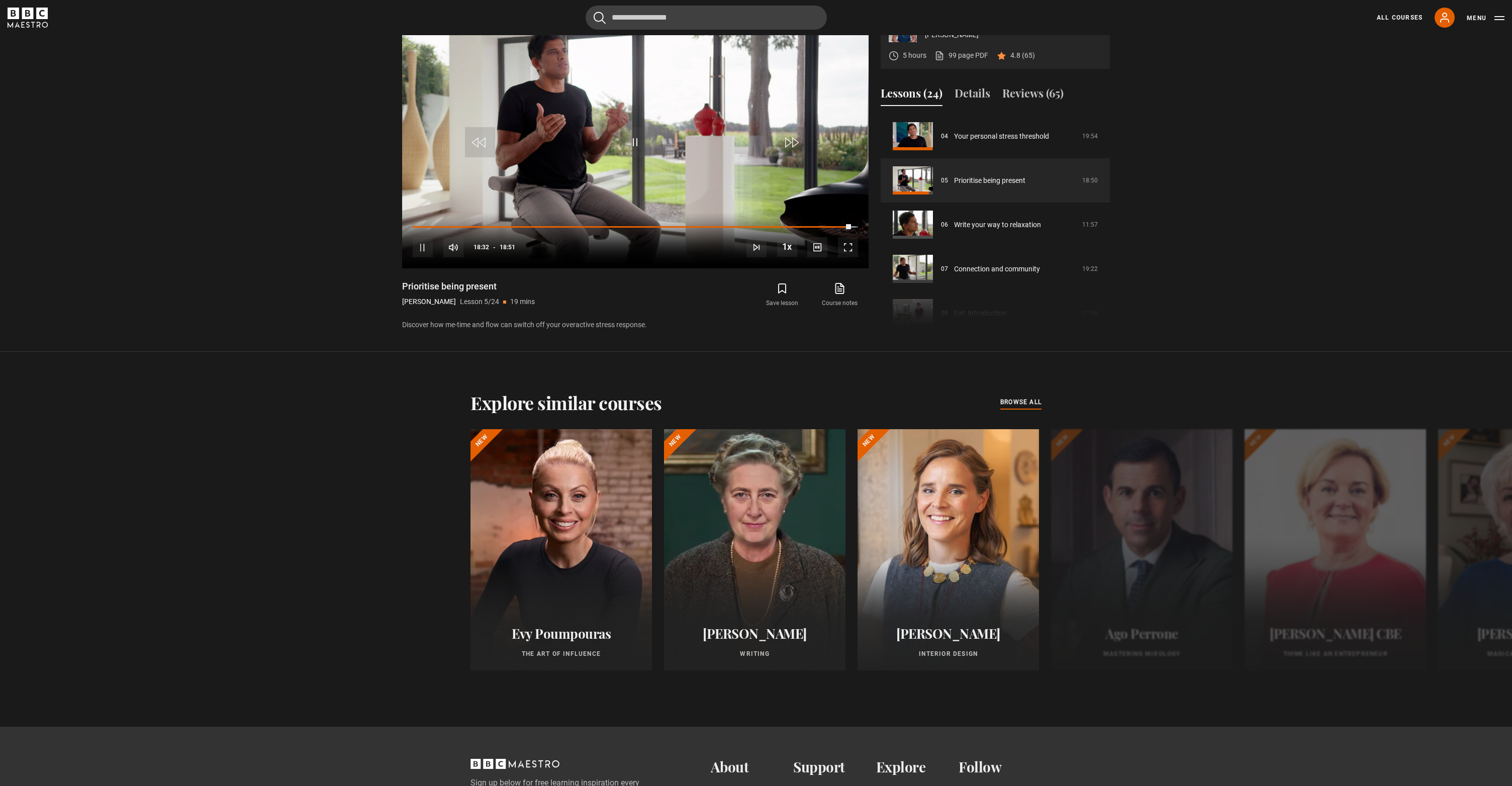
click at [373, 166] on section "A Blueprint for Healthy Living Dr Rangan Chatterjee 5 hours 99 page PDF (opens …" at bounding box center [756, 159] width 1512 height 386
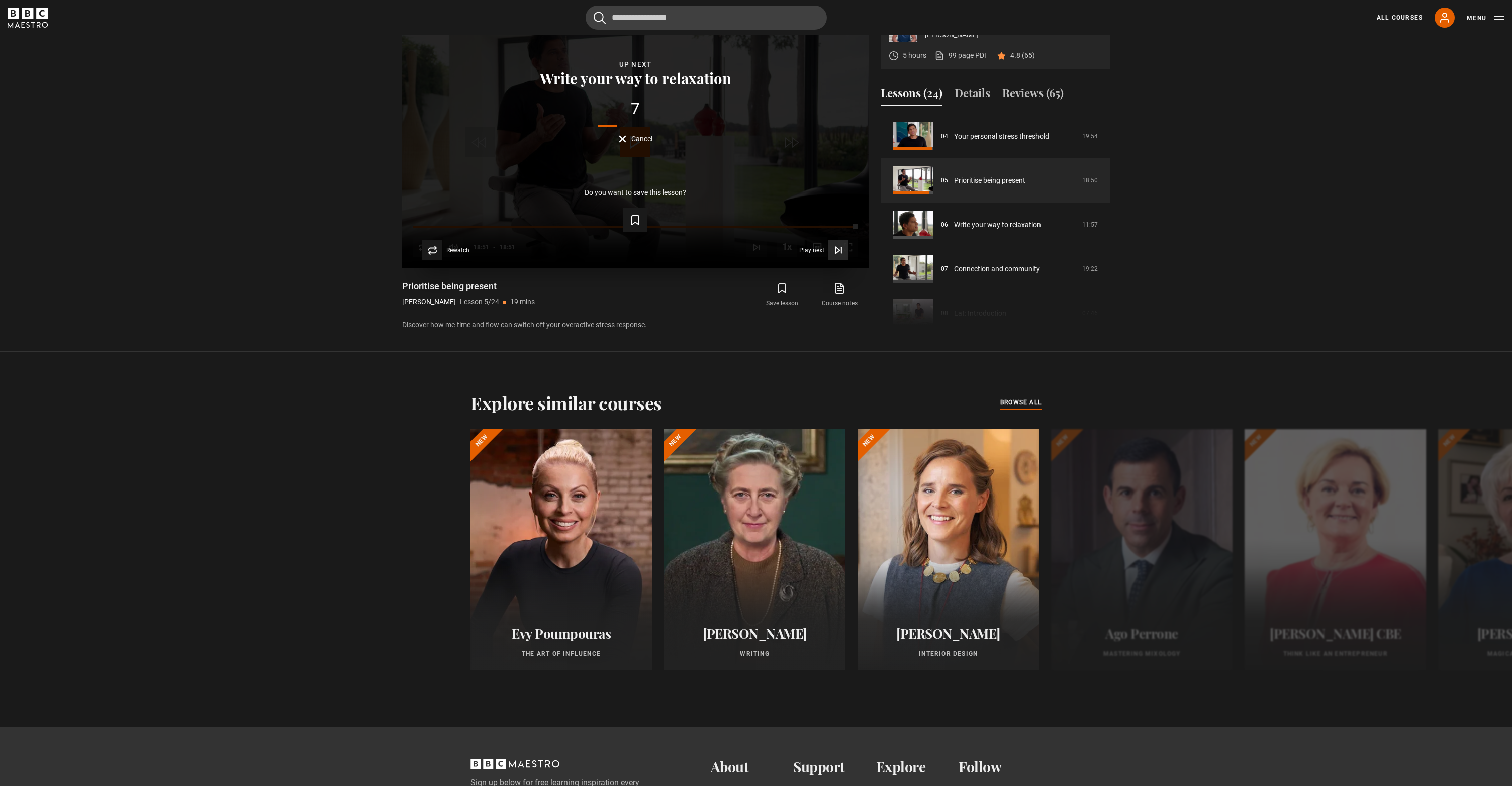
click at [836, 256] on icon "Video Player" at bounding box center [838, 250] width 10 height 10
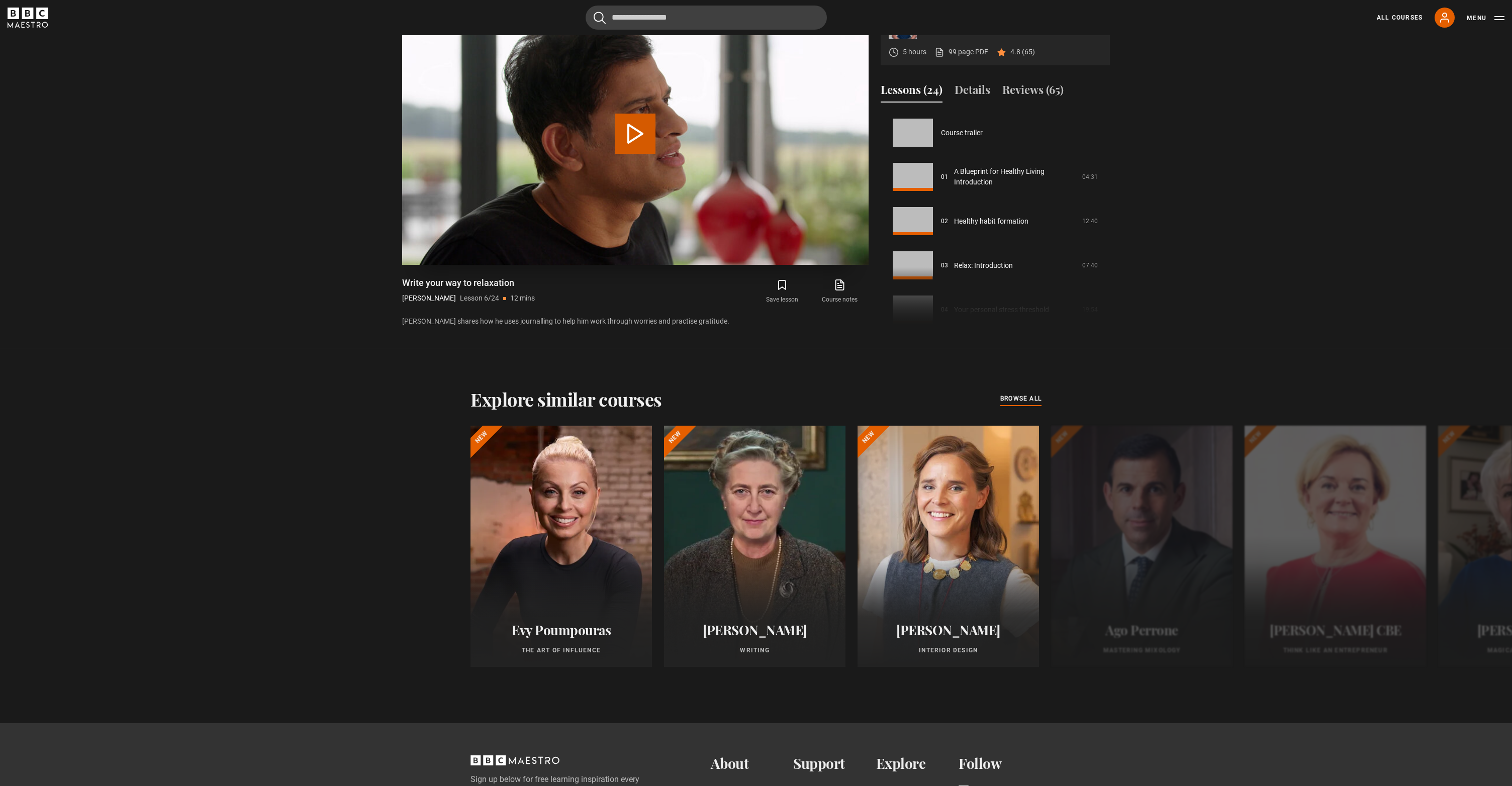
scroll to position [221, 0]
click at [628, 154] on button "Play Lesson Write your way to relaxation" at bounding box center [635, 134] width 40 height 40
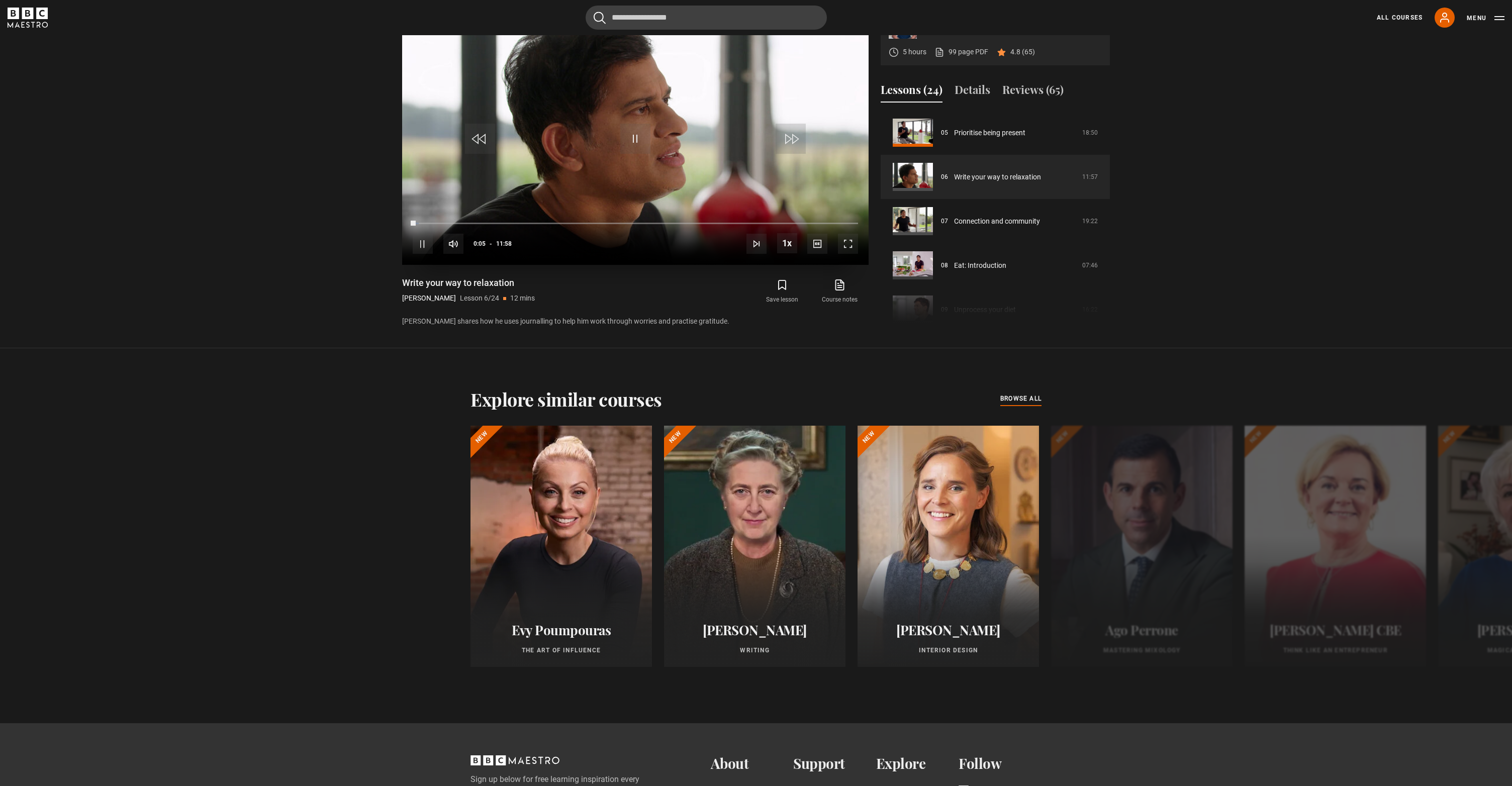
click at [848, 254] on span "Video Player" at bounding box center [848, 243] width 20 height 20
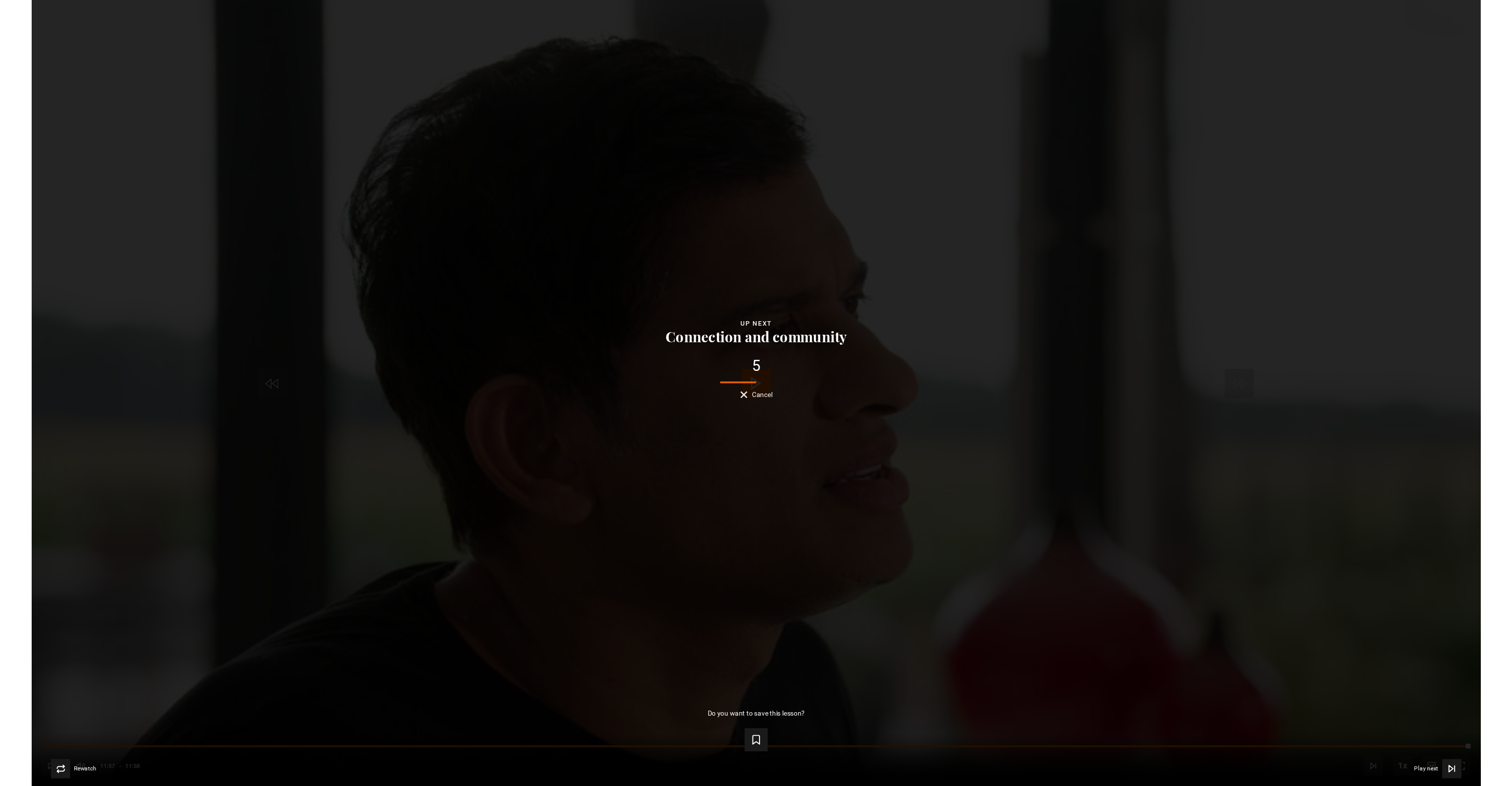
scroll to position [829, 0]
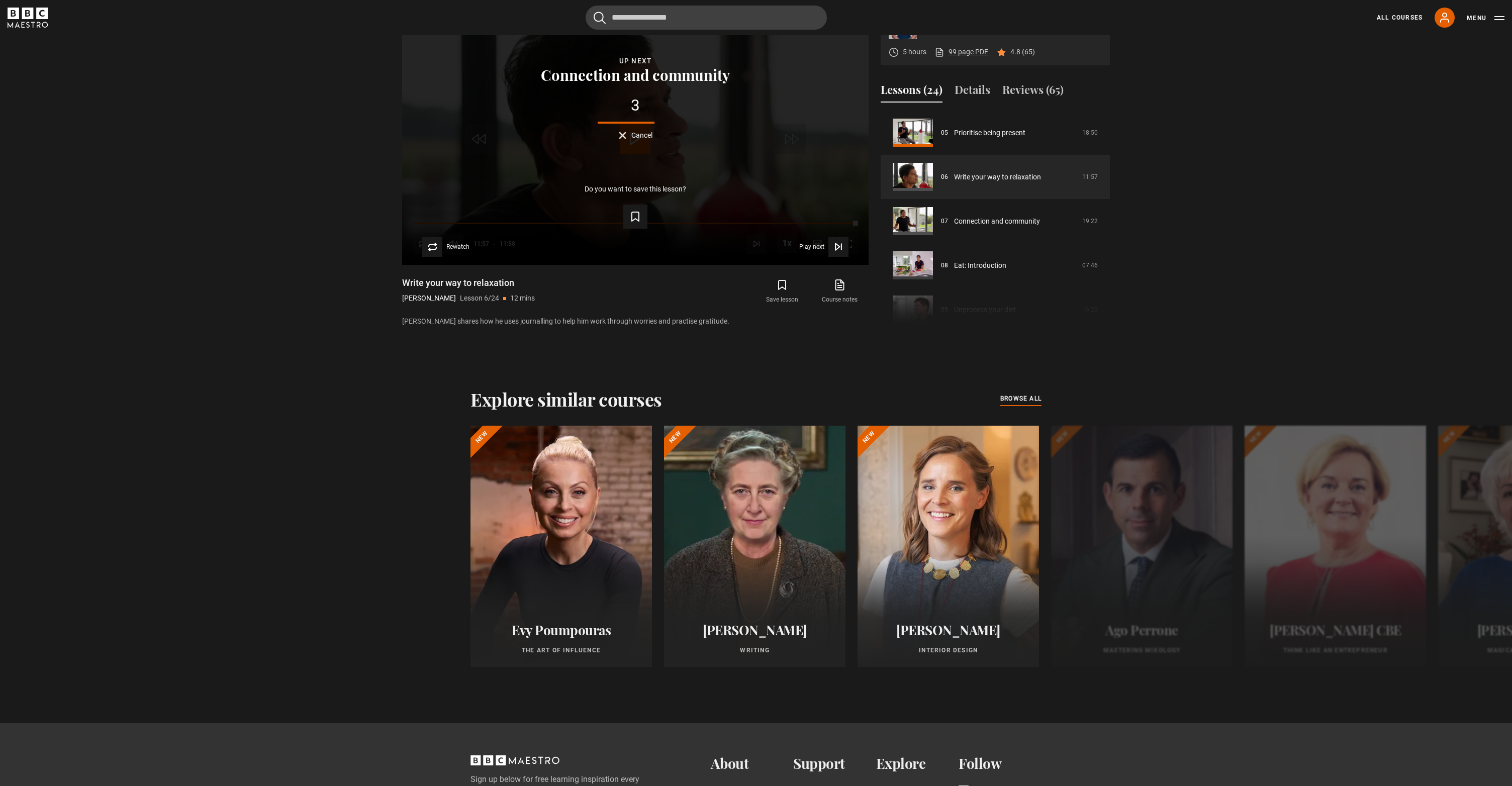
click at [962, 57] on link "99 page PDF (opens in new tab)" at bounding box center [961, 51] width 54 height 10
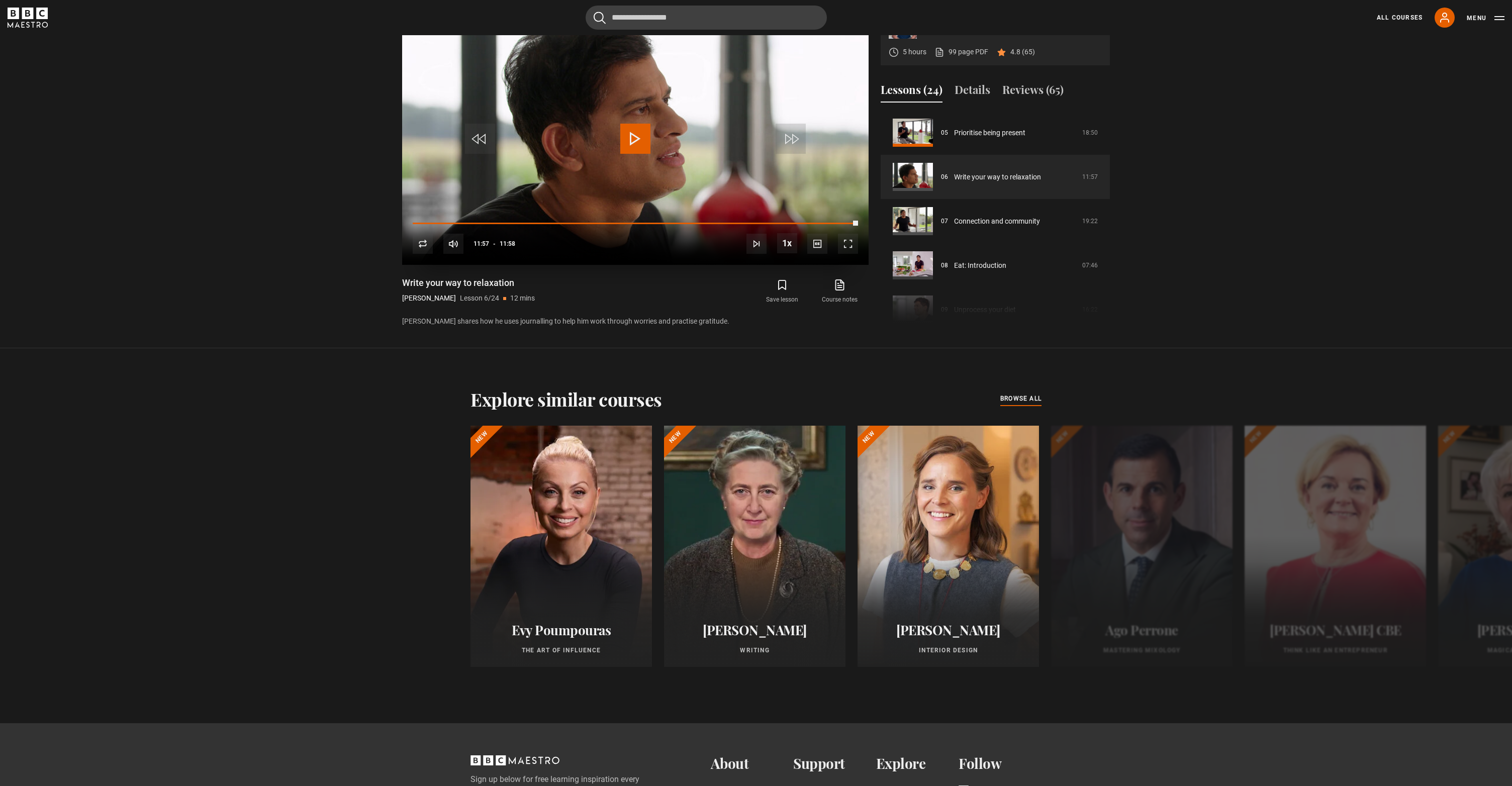
click at [849, 254] on span "Video Player" at bounding box center [848, 243] width 20 height 20
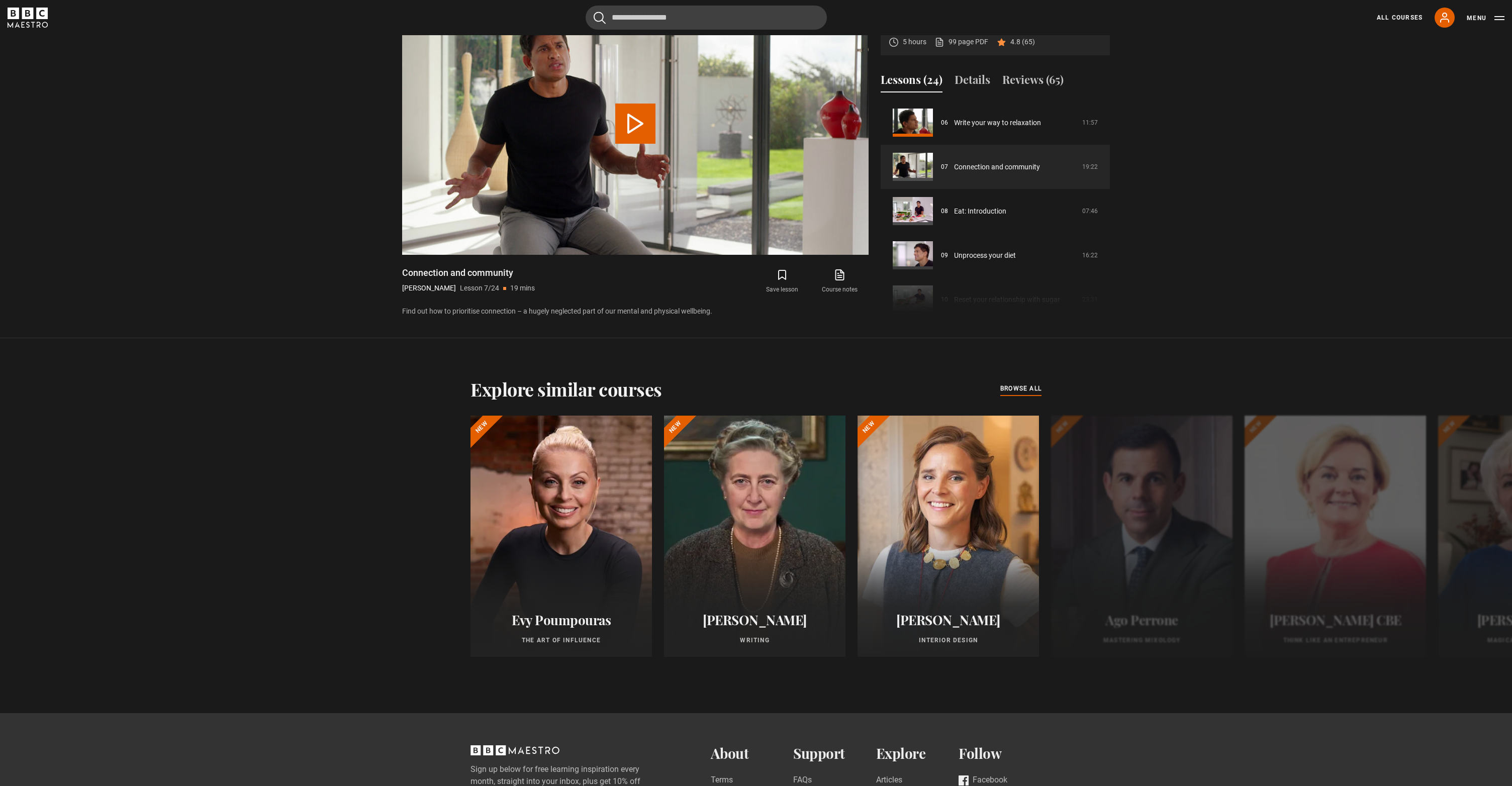
scroll to position [846, 0]
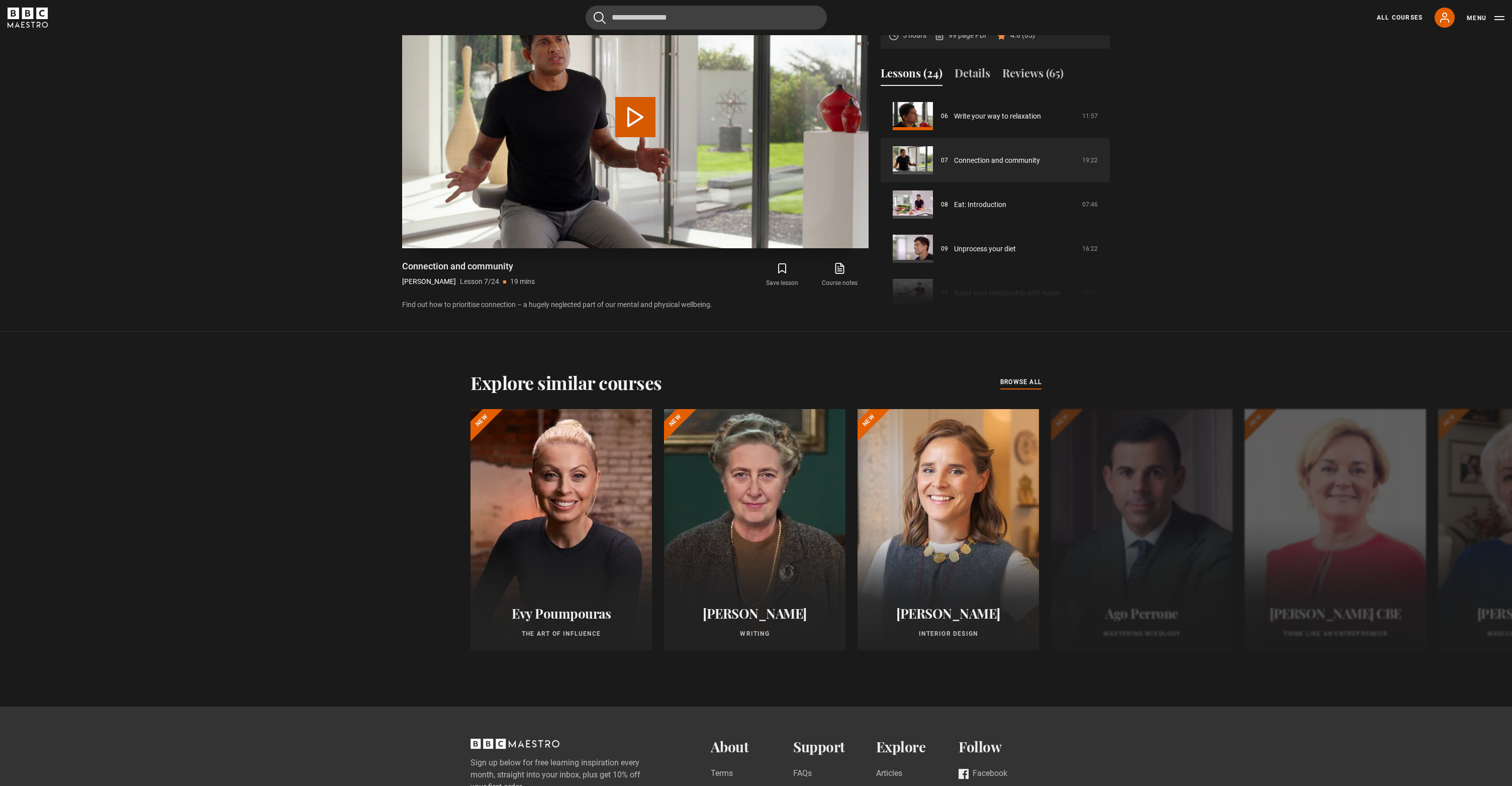
click at [638, 137] on button "Play Lesson Connection and community" at bounding box center [635, 117] width 40 height 40
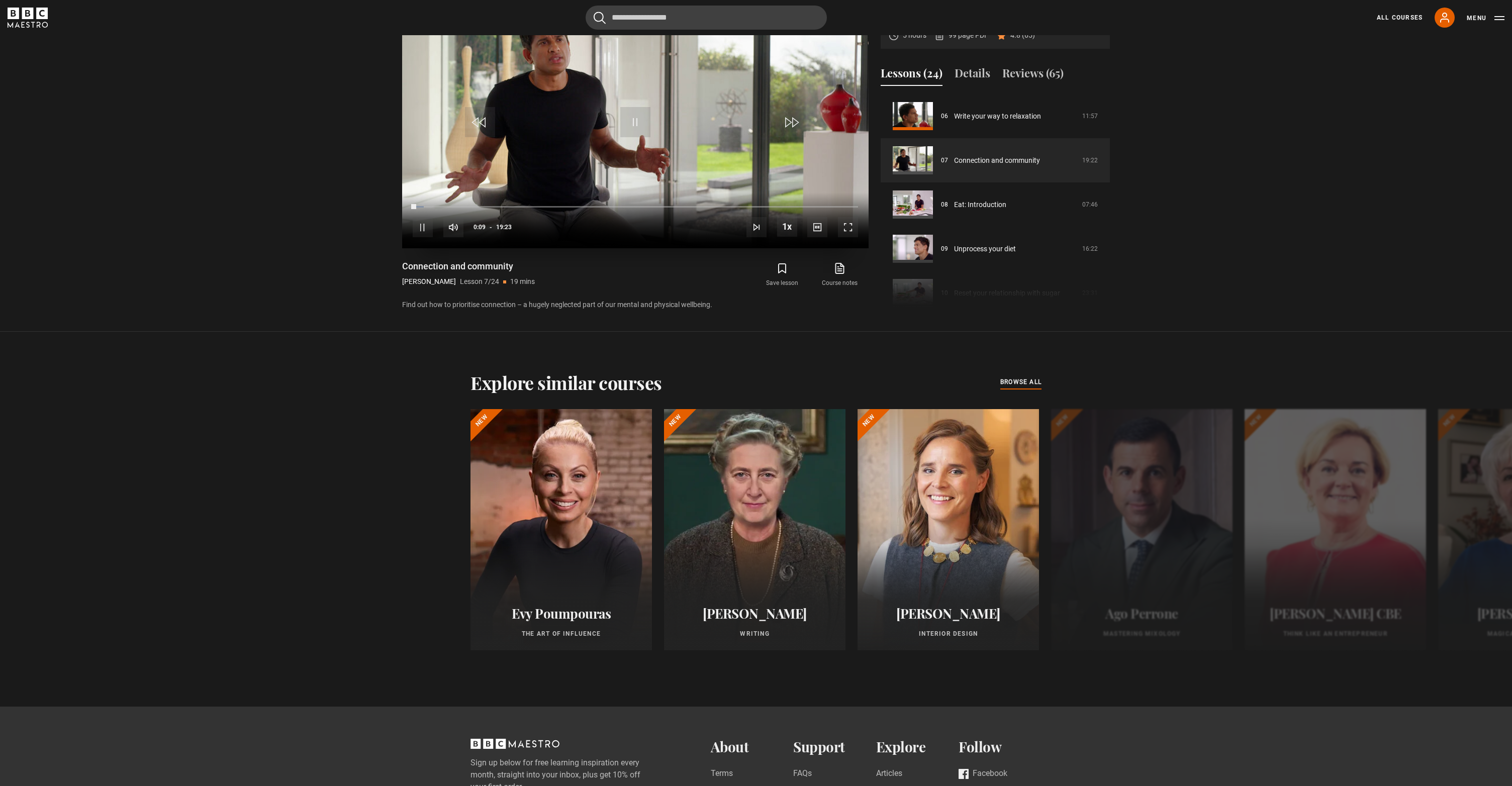
click at [850, 238] on span "Video Player" at bounding box center [848, 226] width 20 height 20
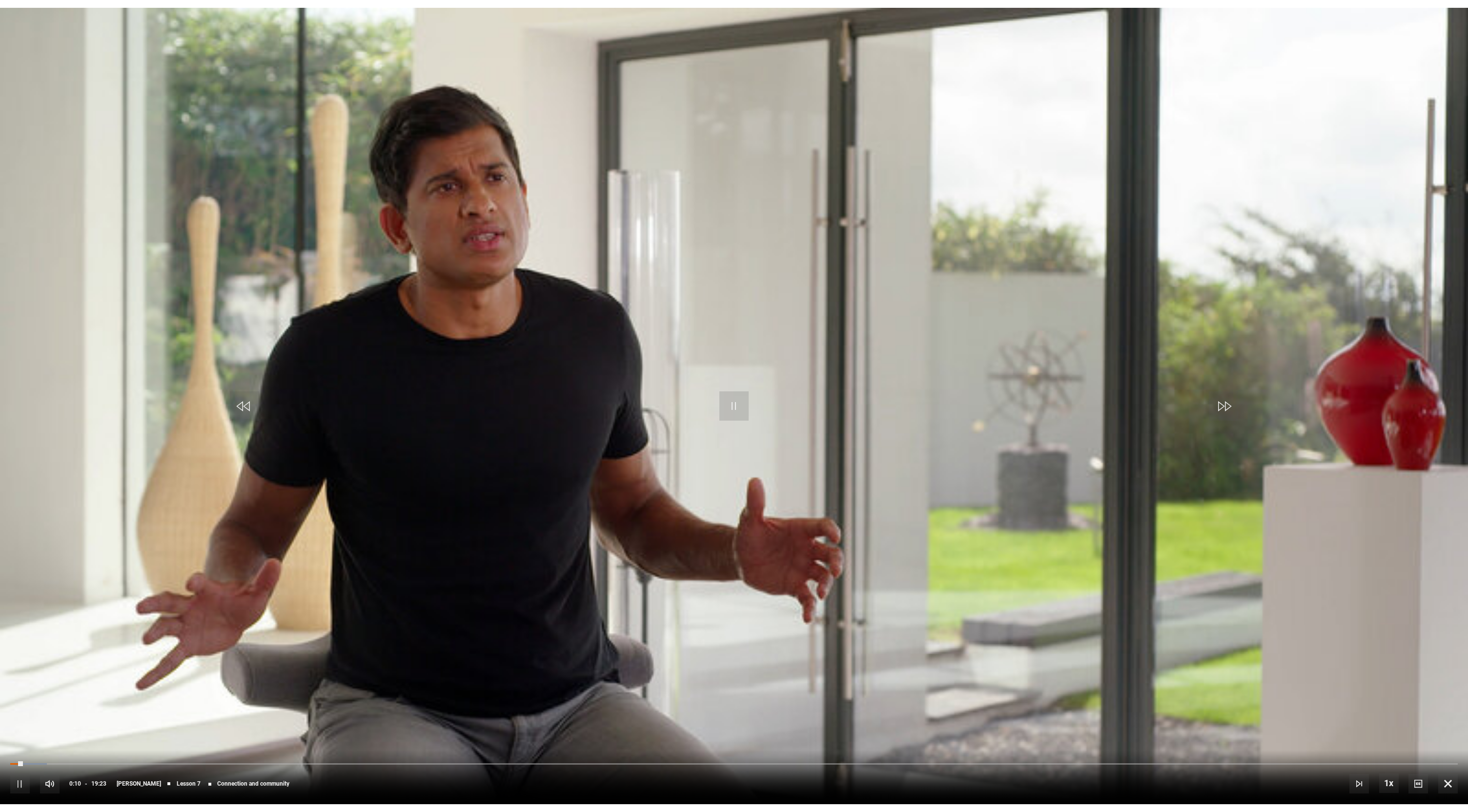
scroll to position [257, 0]
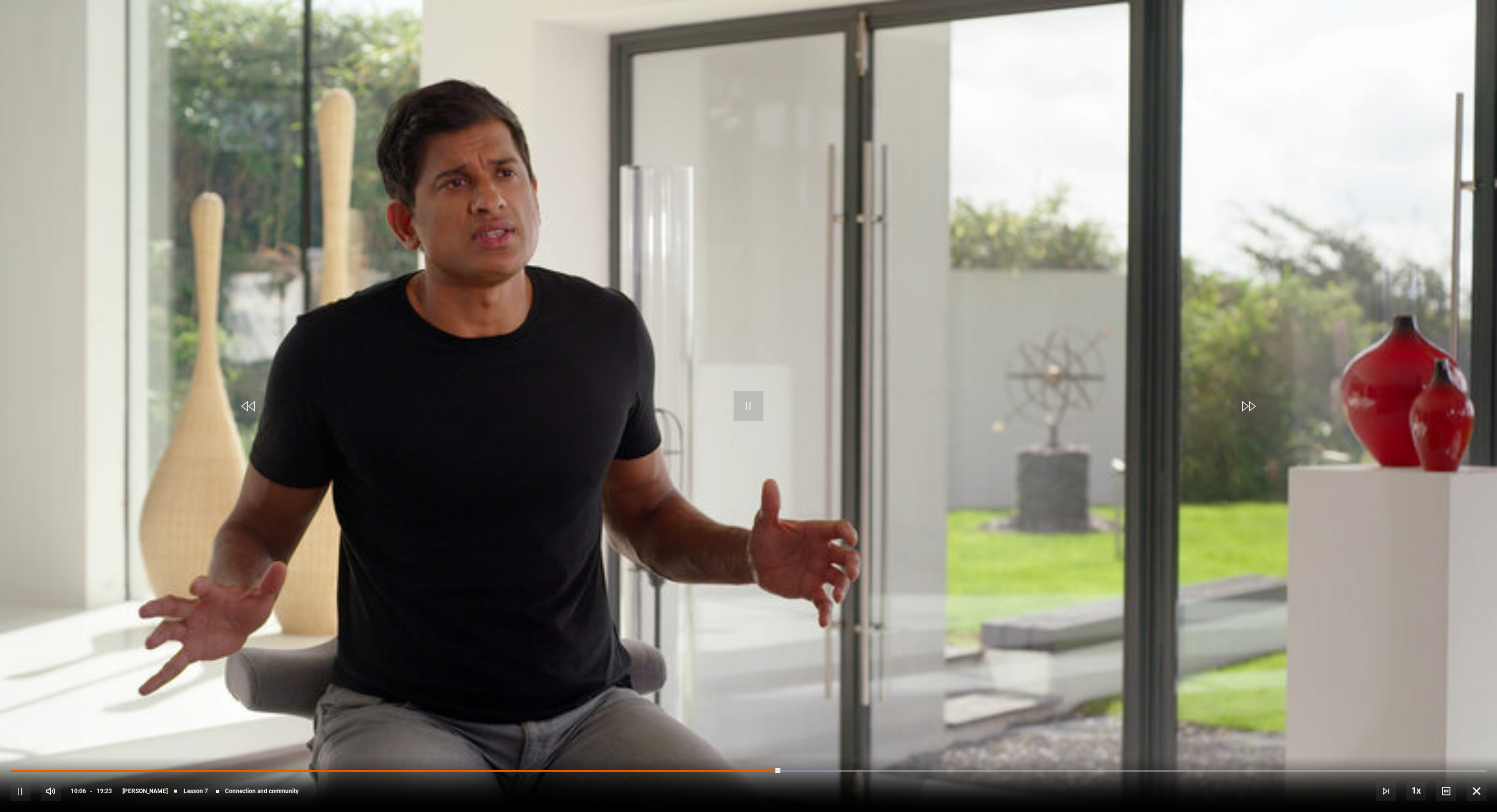
click at [1446, 778] on span "Video Player" at bounding box center [1445, 790] width 20 height 20
click at [1416, 653] on video-js "Video Player is loading. Play Lesson Connection and community 10s Skip Back 10 …" at bounding box center [748, 406] width 1497 height 812
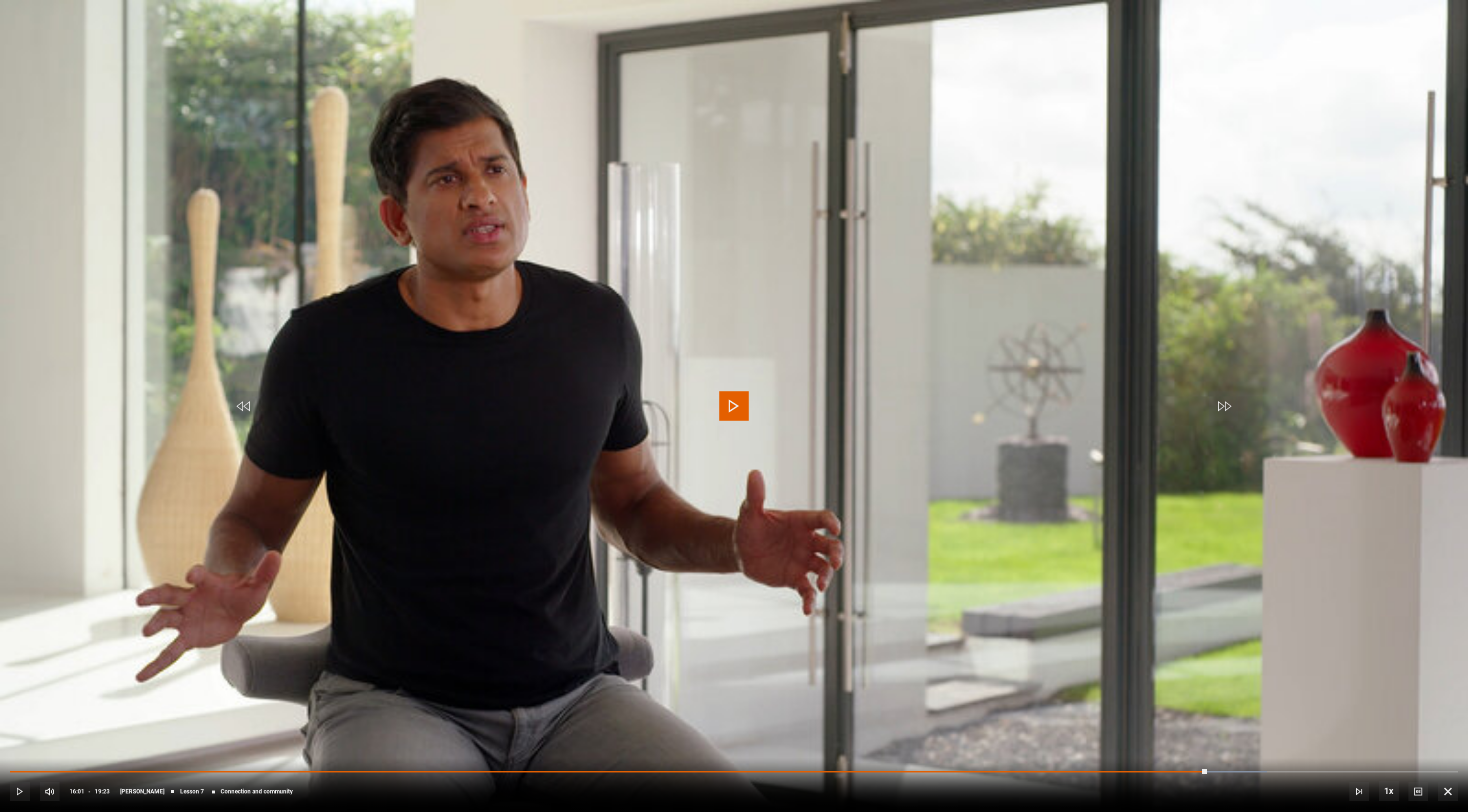
click at [736, 406] on span "Video Player" at bounding box center [734, 406] width 30 height 30
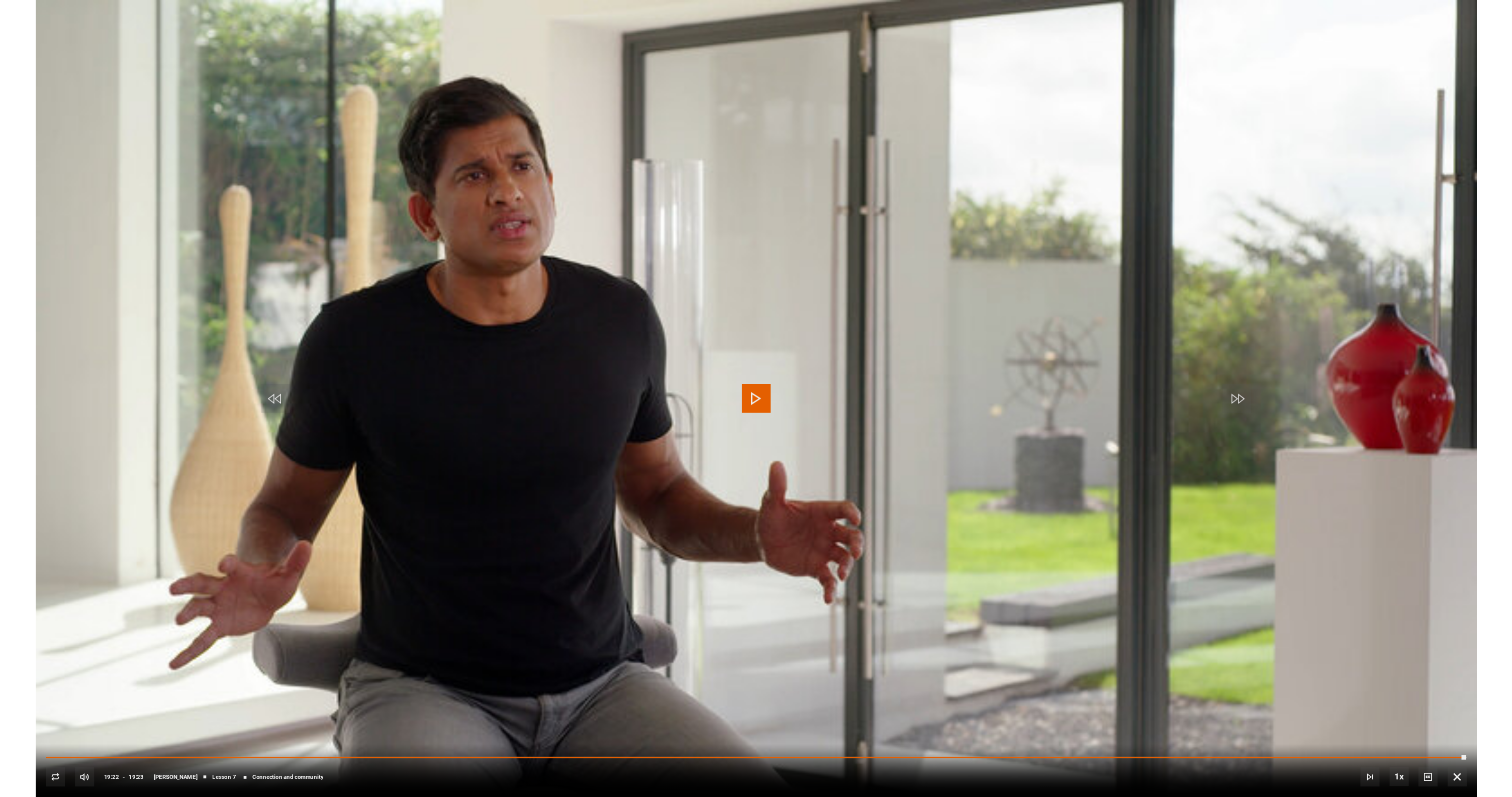
scroll to position [36, 0]
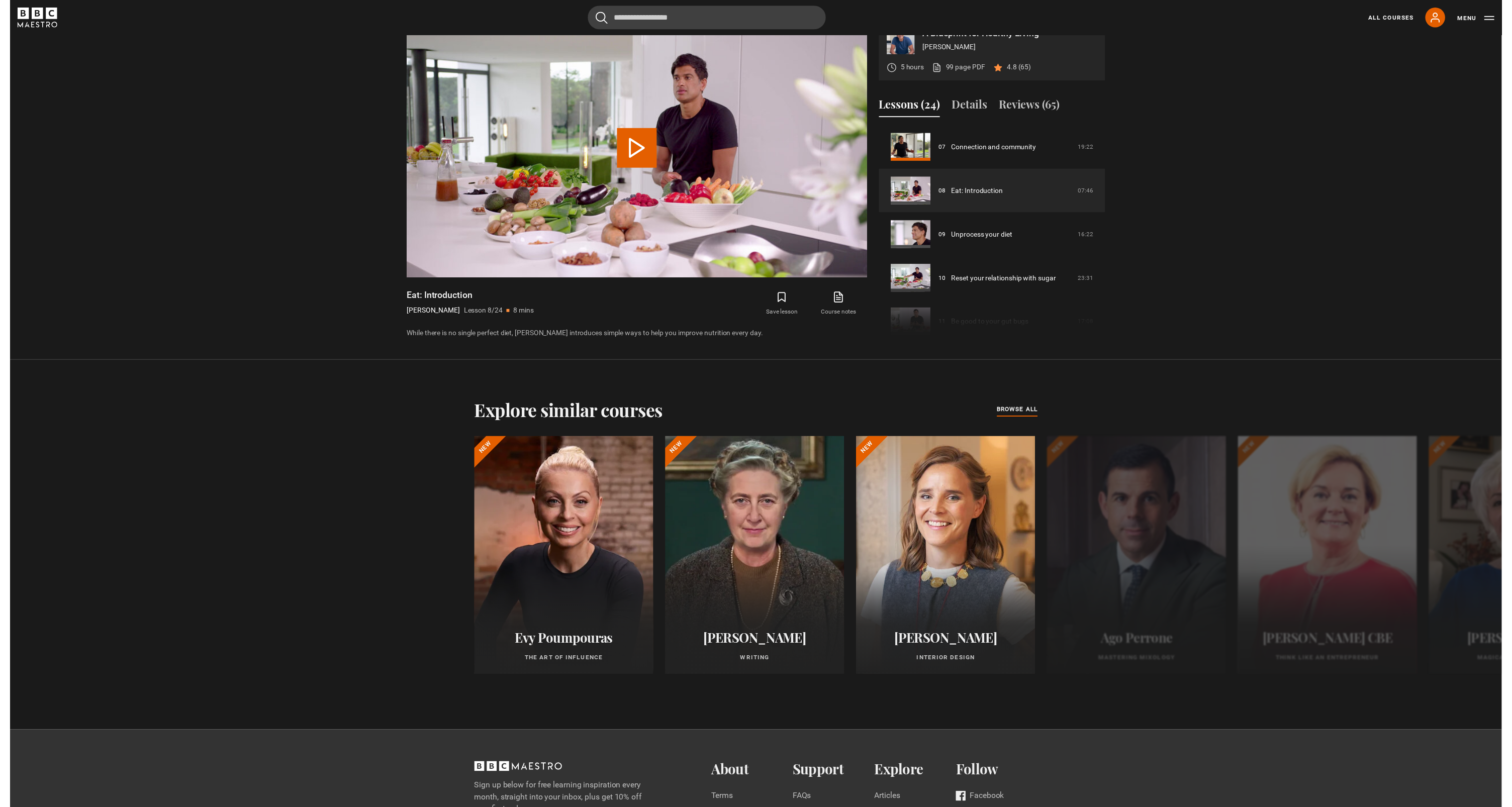
scroll to position [840, 0]
